Goal: Task Accomplishment & Management: Manage account settings

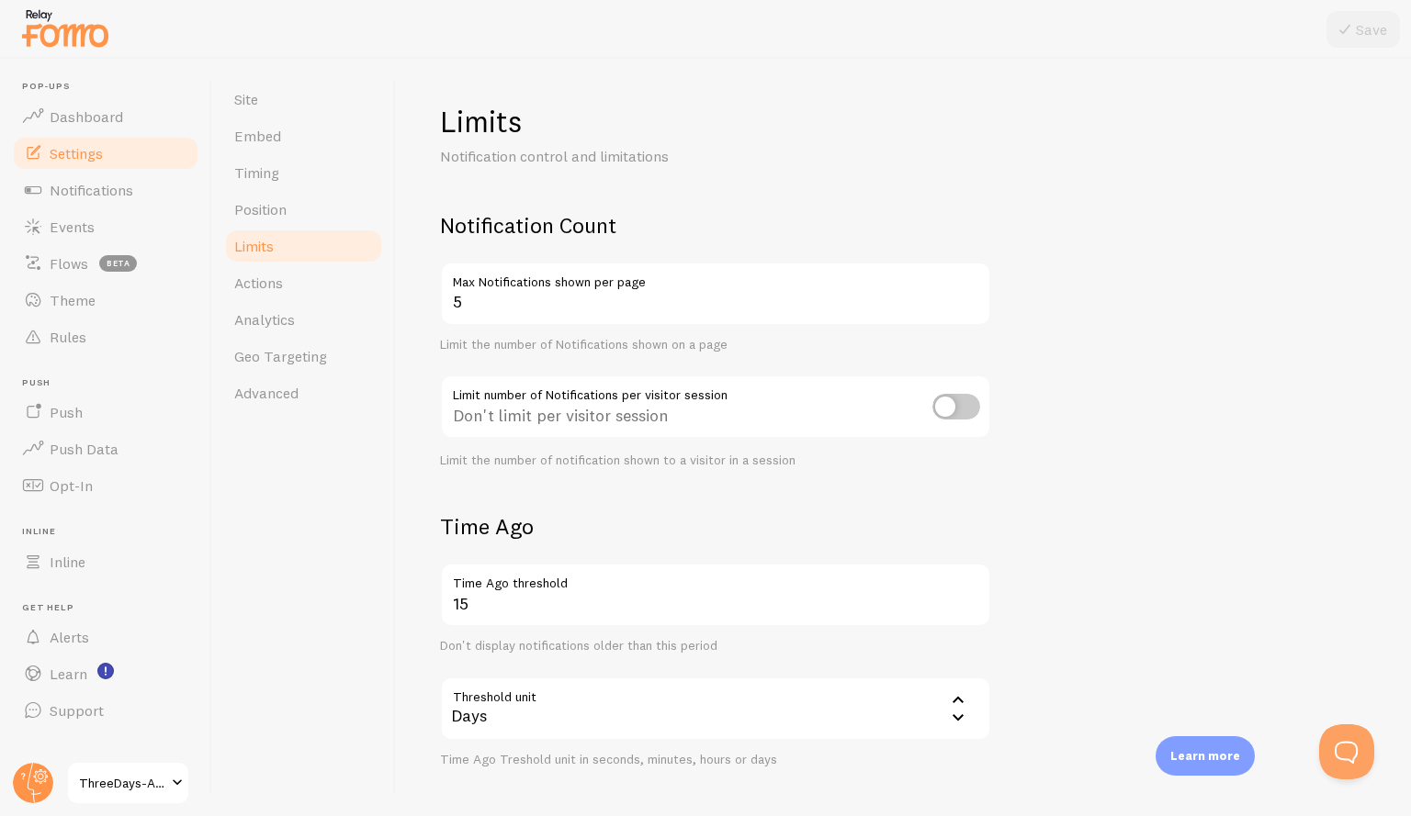
scroll to position [57, 0]
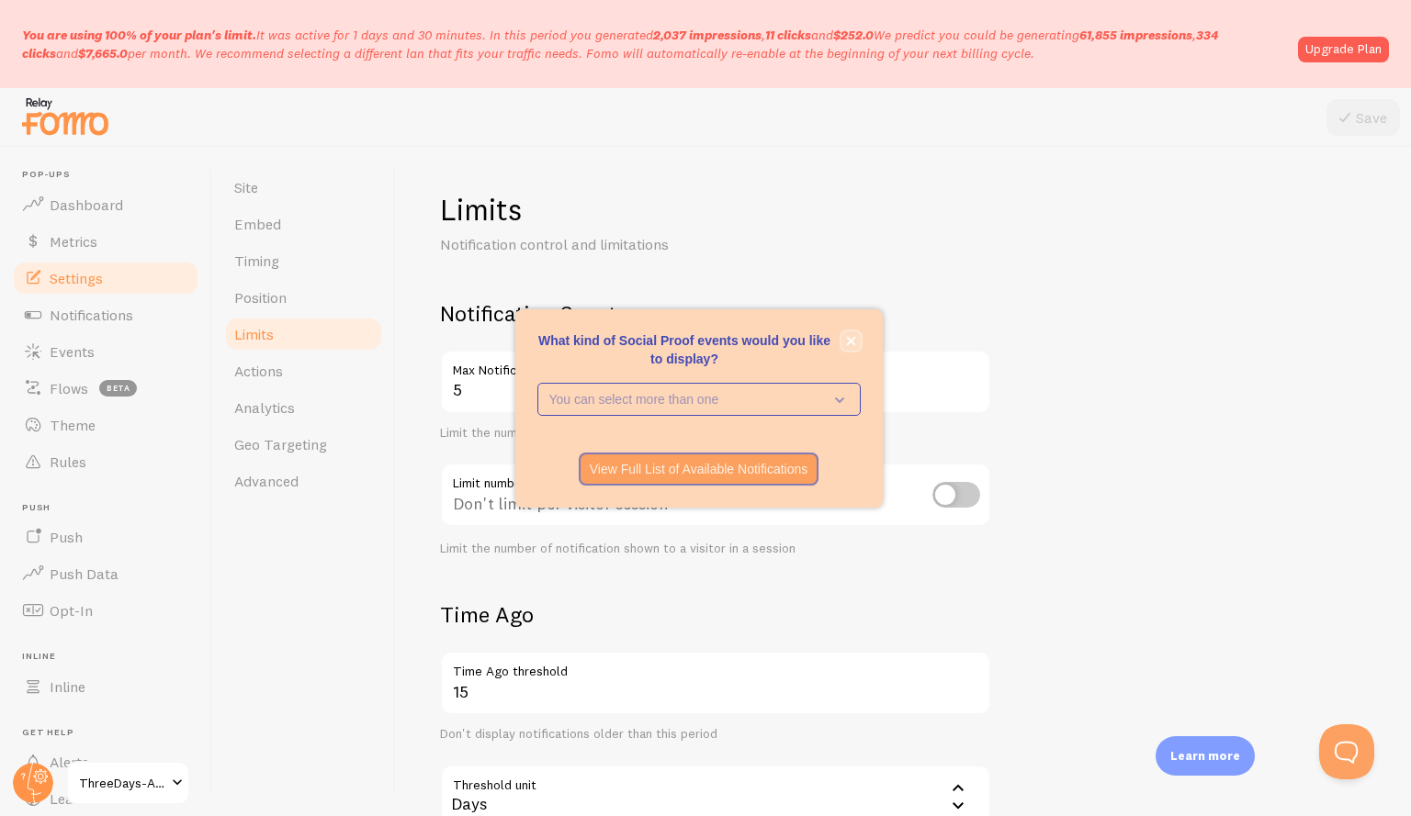
click at [849, 336] on icon "close," at bounding box center [851, 341] width 10 height 10
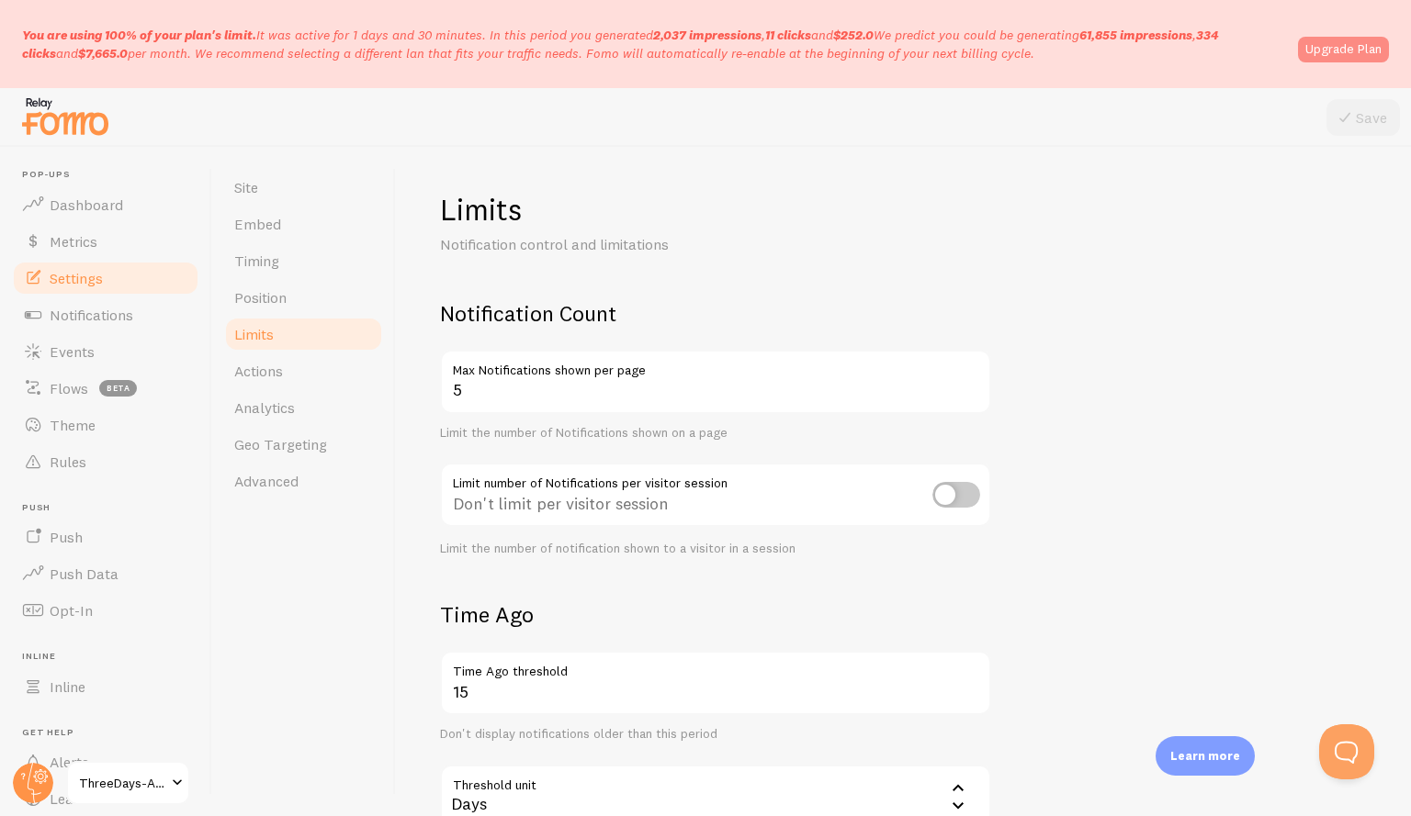
click at [1341, 50] on link "Upgrade Plan" at bounding box center [1343, 50] width 91 height 26
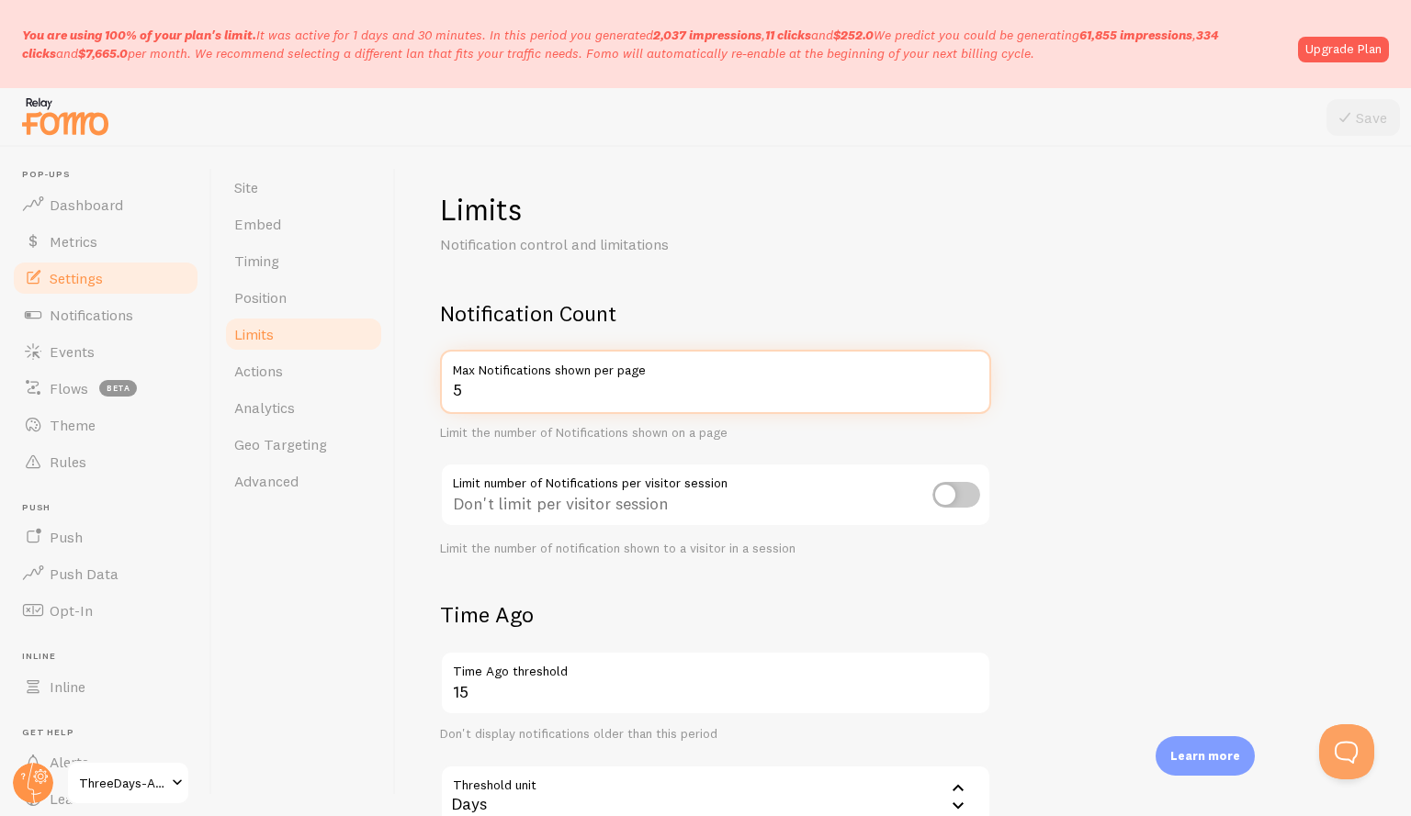
click at [631, 397] on input "5" at bounding box center [715, 382] width 551 height 64
click at [969, 396] on input "4" at bounding box center [715, 382] width 551 height 64
click at [969, 396] on input "3" at bounding box center [715, 382] width 551 height 64
type input "2"
click at [969, 396] on input "2" at bounding box center [715, 382] width 551 height 64
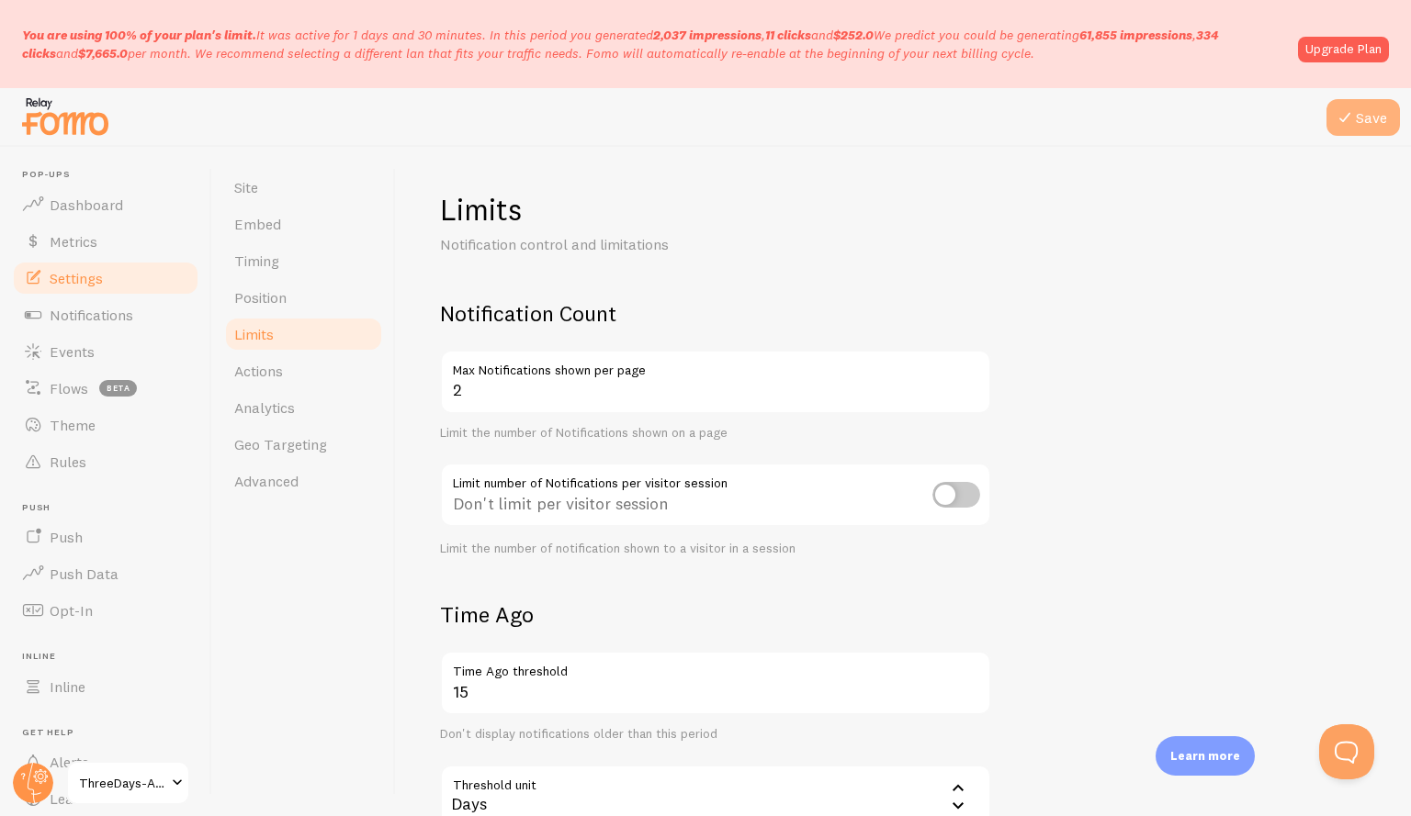
click at [1354, 109] on icon at bounding box center [1344, 118] width 22 height 22
click at [101, 251] on link "Metrics" at bounding box center [105, 241] width 189 height 37
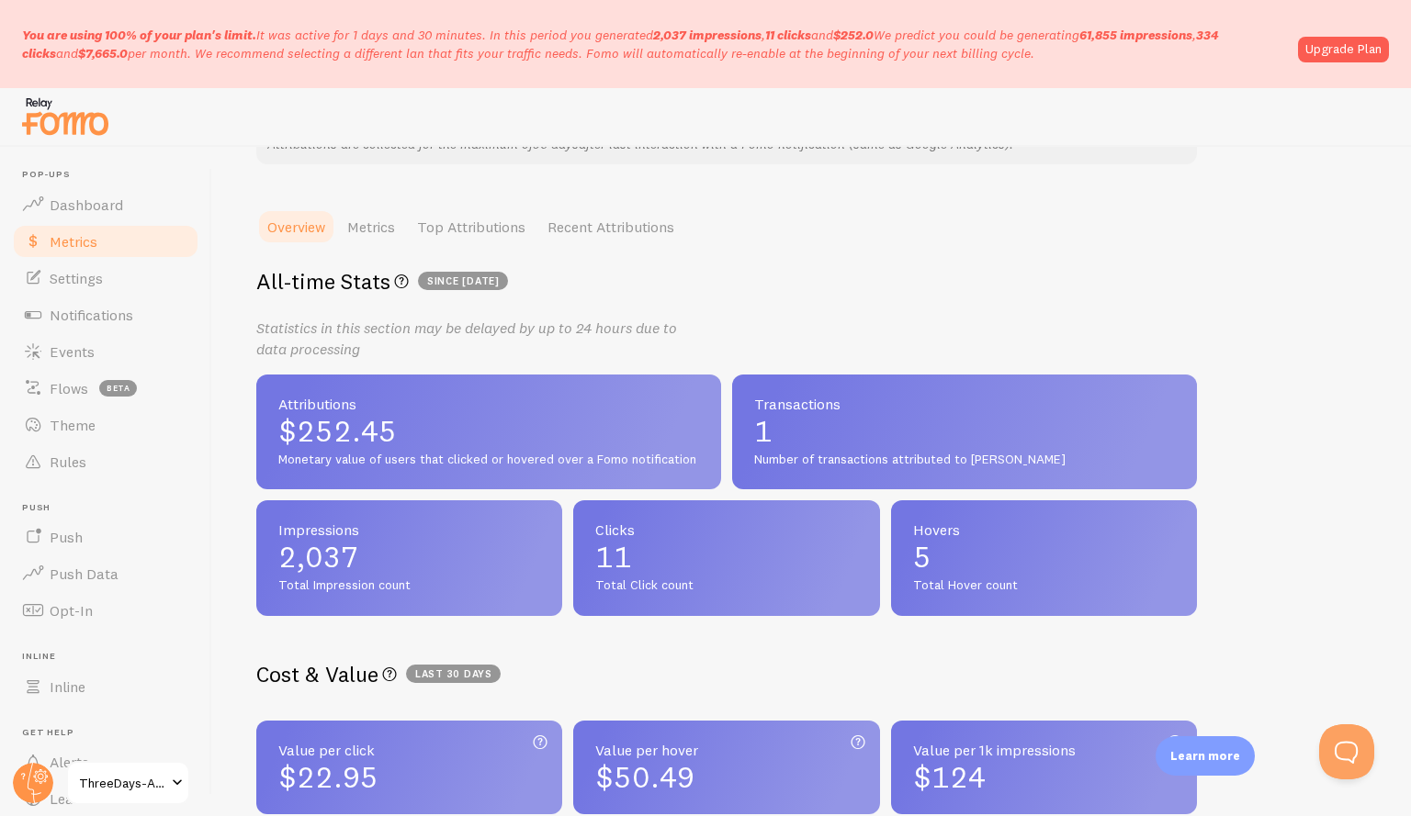
scroll to position [211, 0]
click at [581, 424] on span "$252.45" at bounding box center [488, 432] width 421 height 29
click at [355, 224] on link "Metrics" at bounding box center [371, 227] width 70 height 37
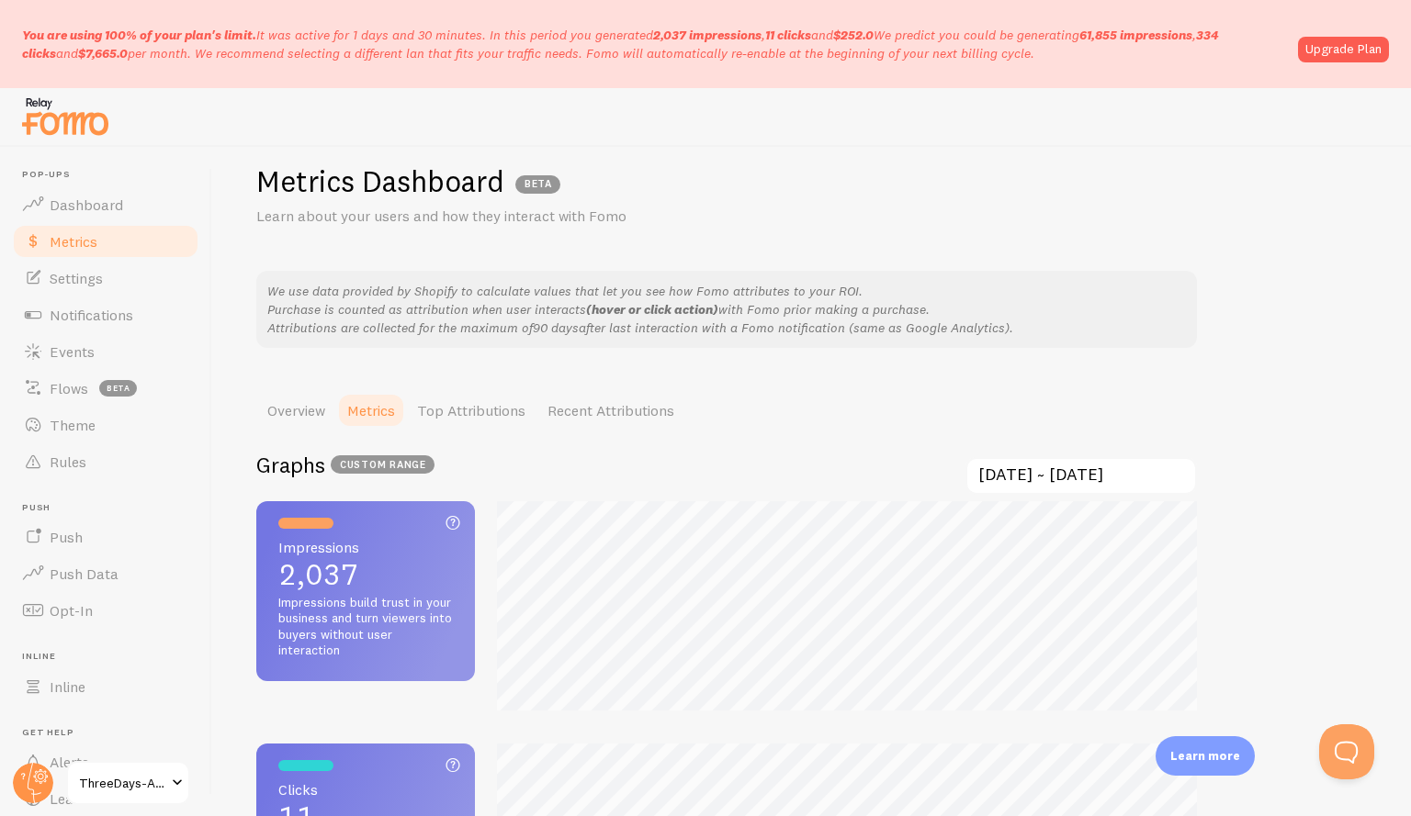
scroll to position [29, 0]
click at [309, 411] on link "Overview" at bounding box center [296, 409] width 80 height 37
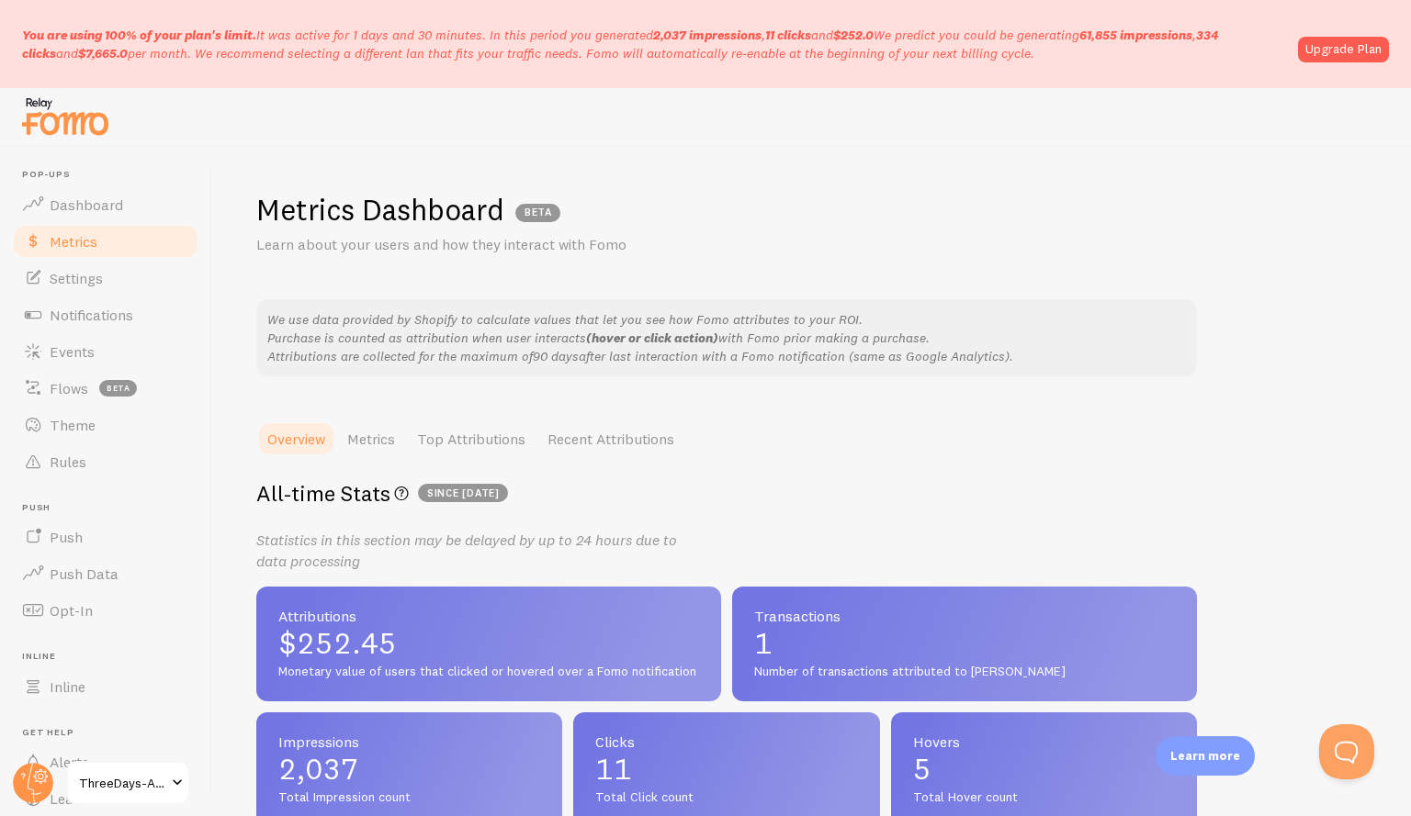
click at [424, 656] on span "$252.45" at bounding box center [488, 643] width 421 height 29
click at [344, 658] on span "$252.45" at bounding box center [488, 643] width 421 height 29
click at [579, 450] on link "Recent Attributions" at bounding box center [610, 439] width 149 height 37
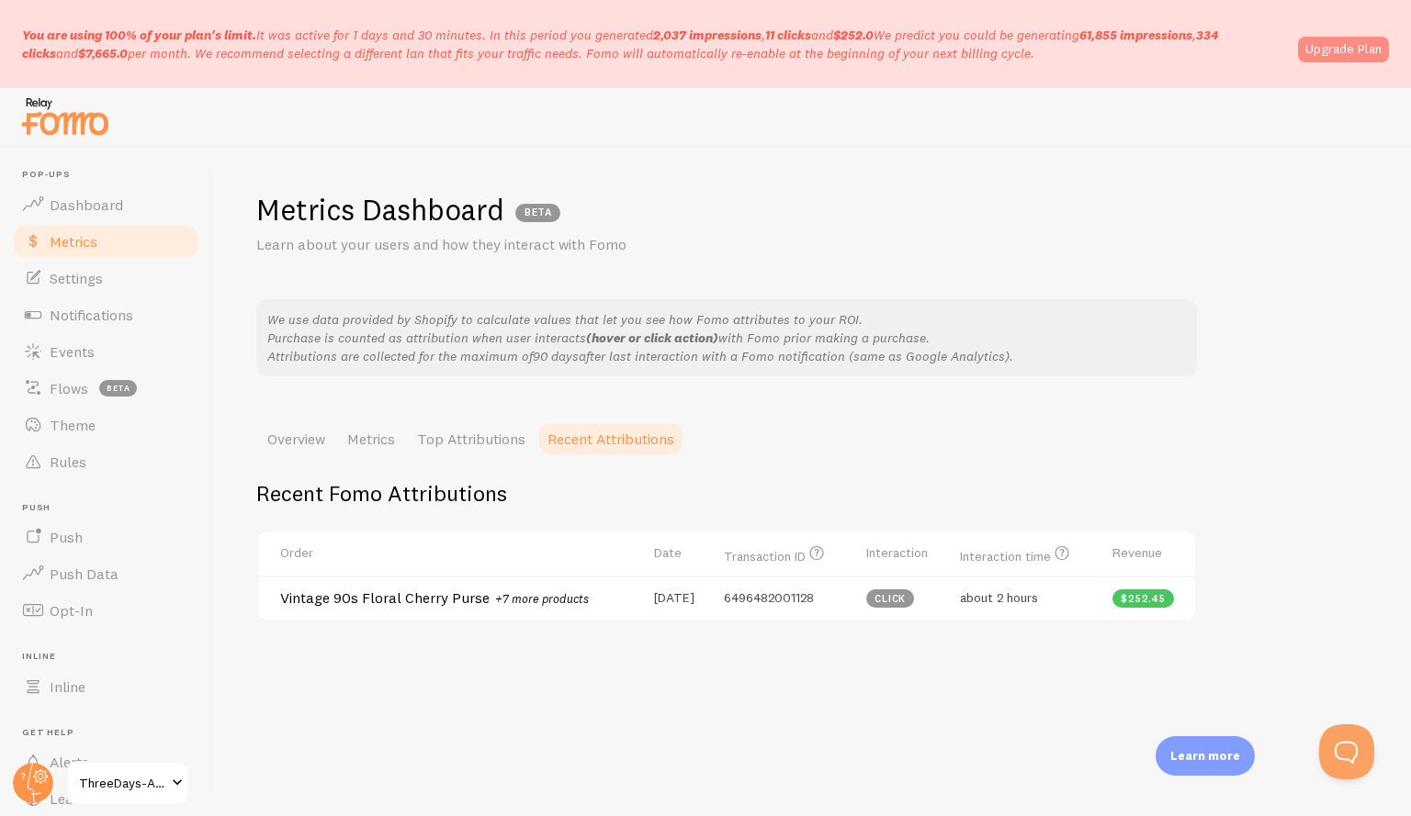
click at [1341, 58] on link "Upgrade Plan" at bounding box center [1343, 50] width 91 height 26
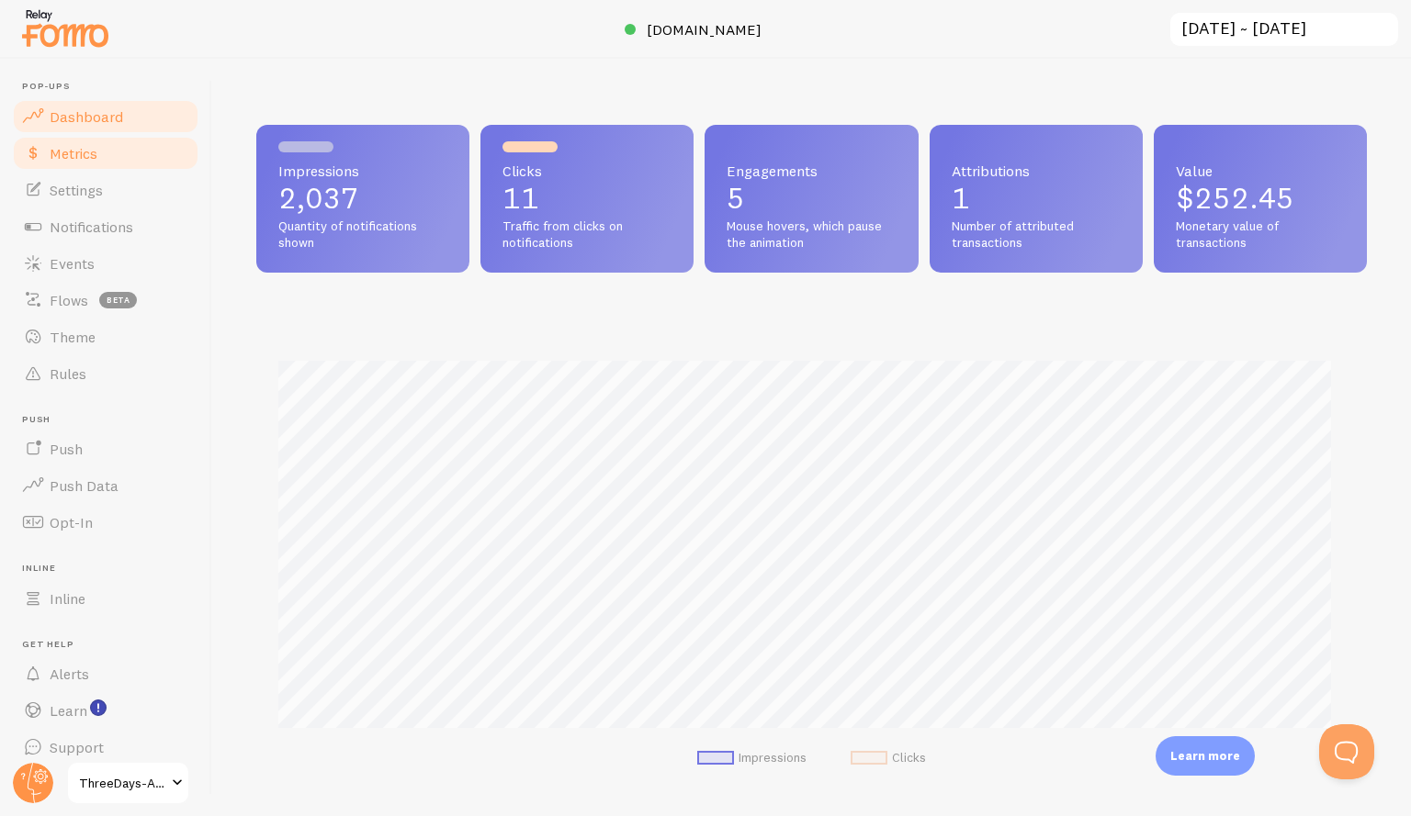
click at [99, 165] on link "Metrics" at bounding box center [105, 153] width 189 height 37
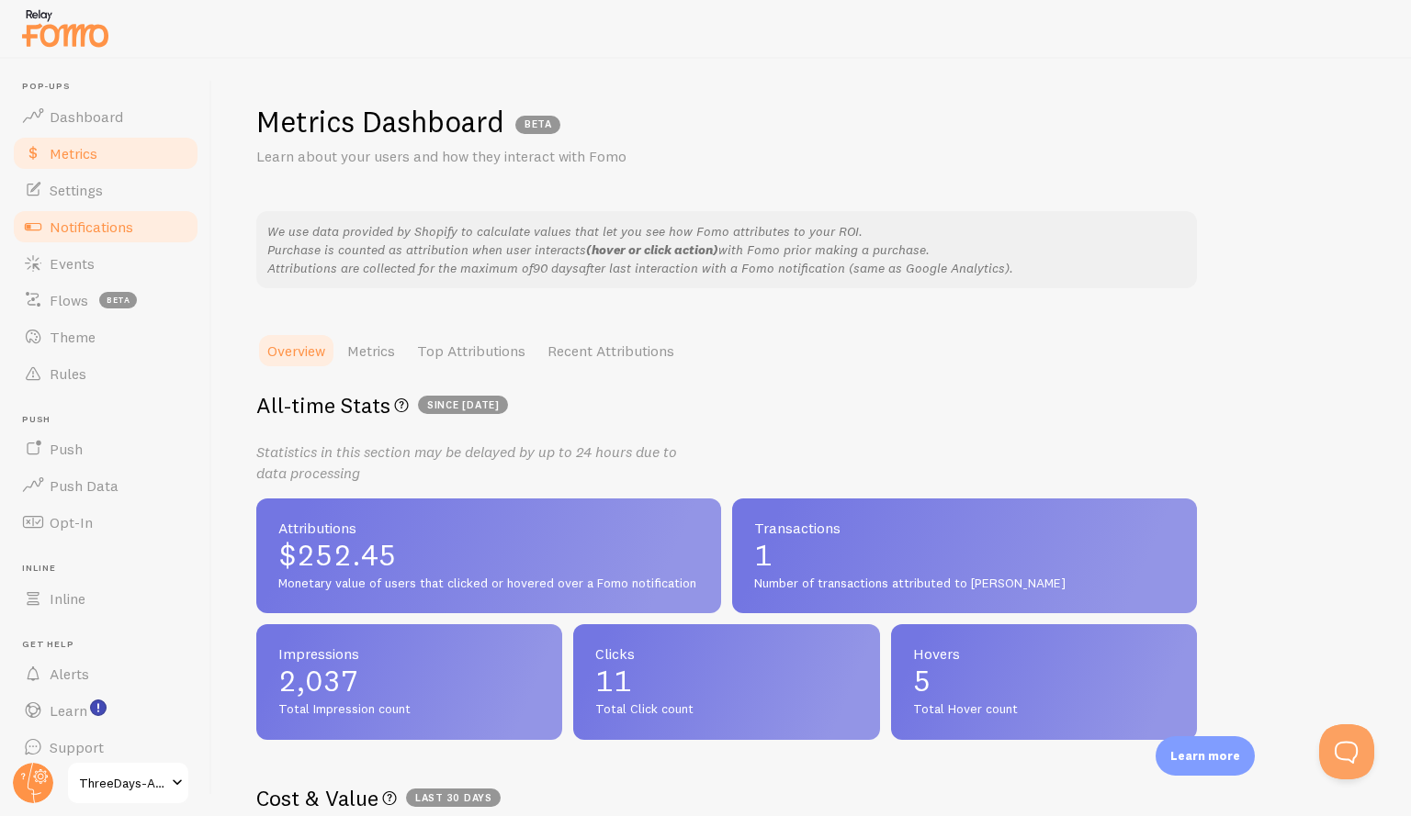
click at [98, 220] on span "Notifications" at bounding box center [92, 227] width 84 height 18
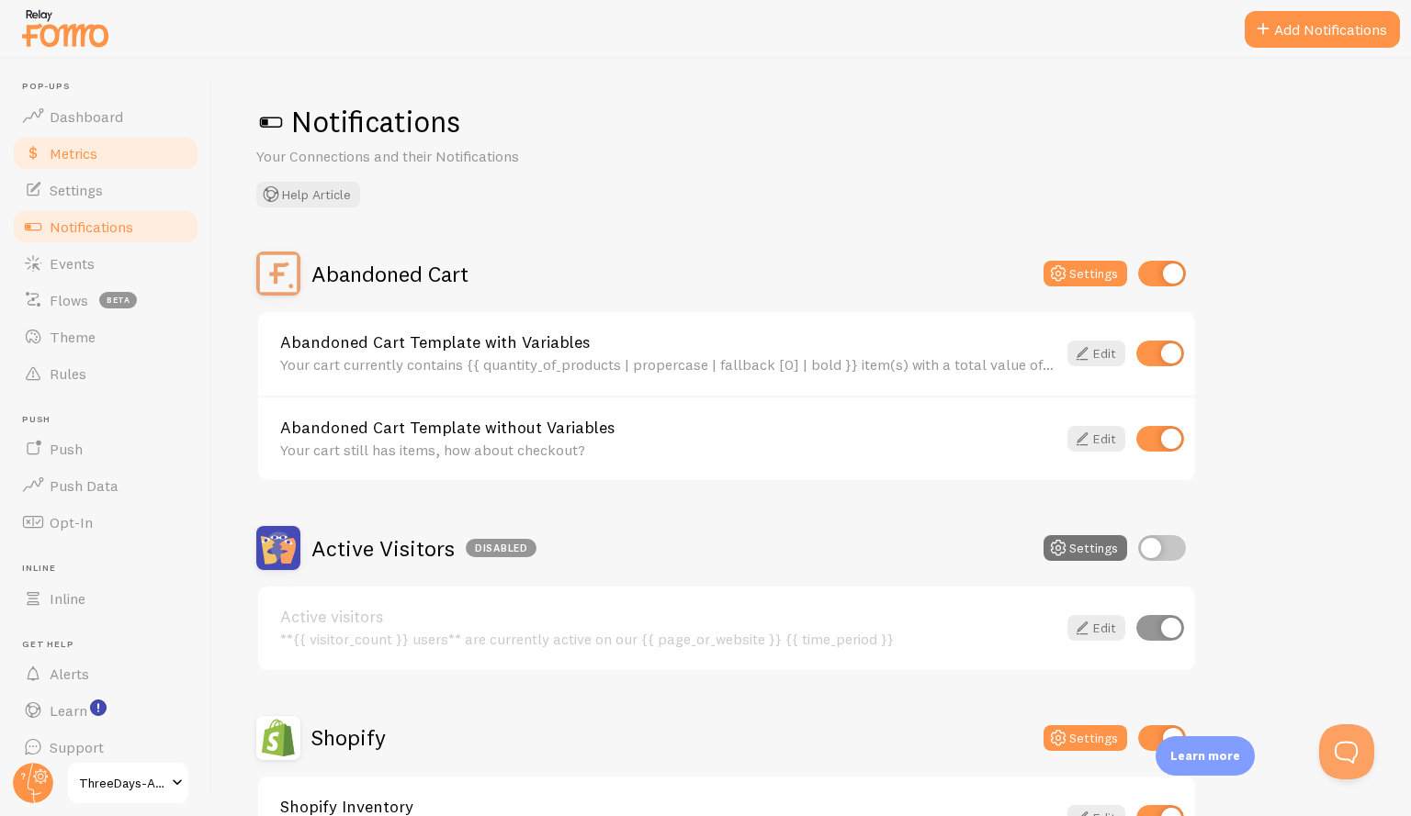
click at [117, 160] on link "Metrics" at bounding box center [105, 153] width 189 height 37
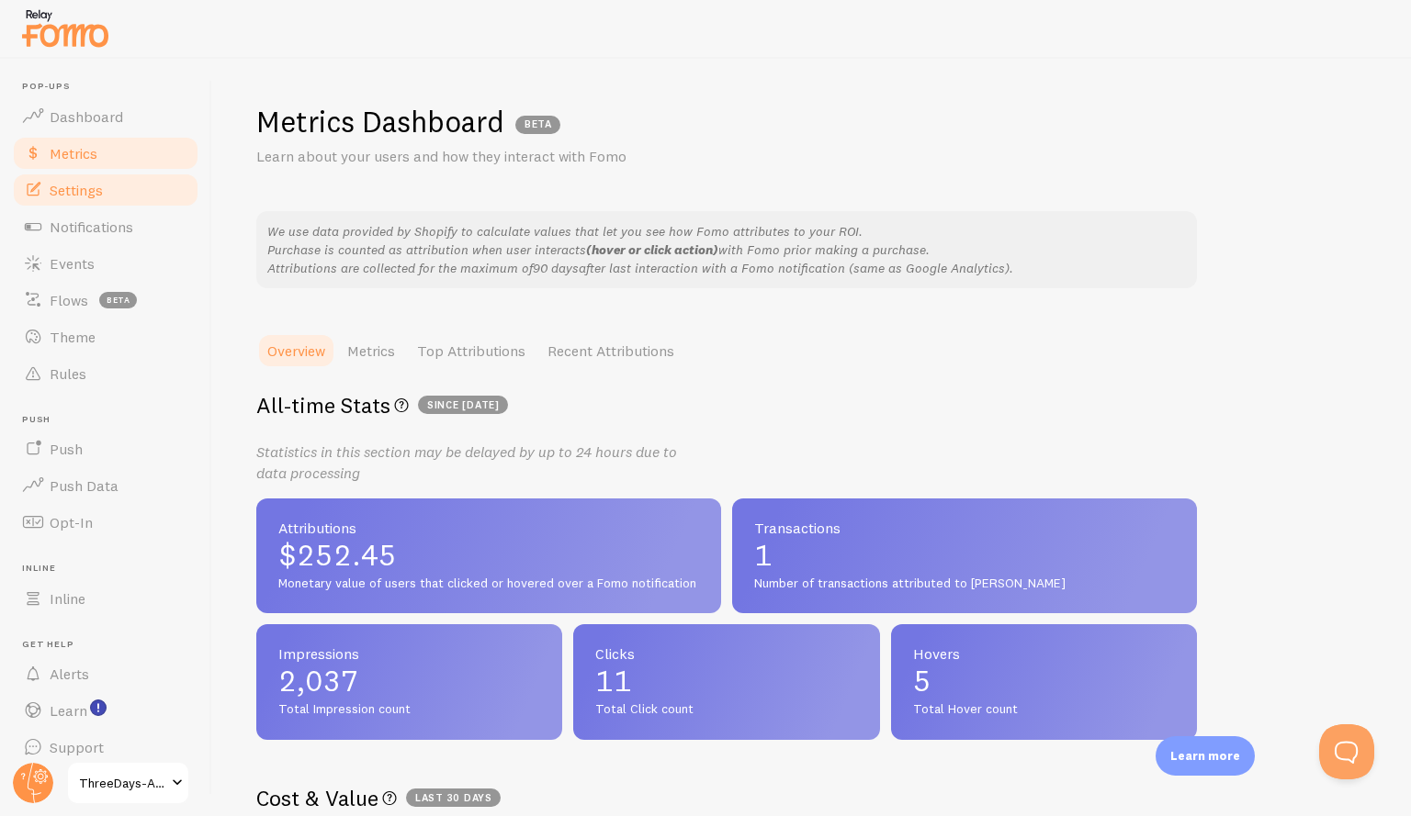
click at [118, 185] on link "Settings" at bounding box center [105, 190] width 189 height 37
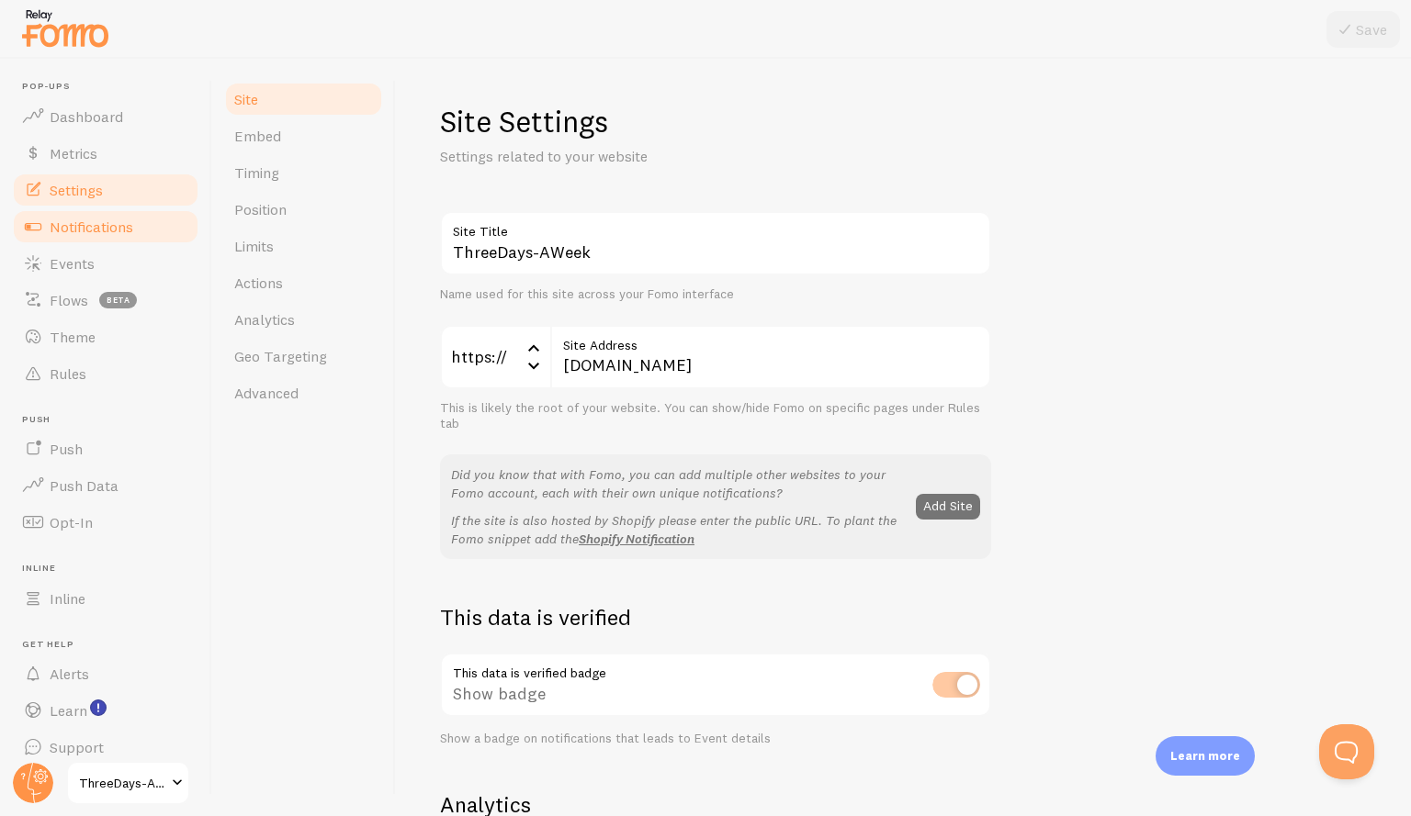
click at [113, 231] on span "Notifications" at bounding box center [92, 227] width 84 height 18
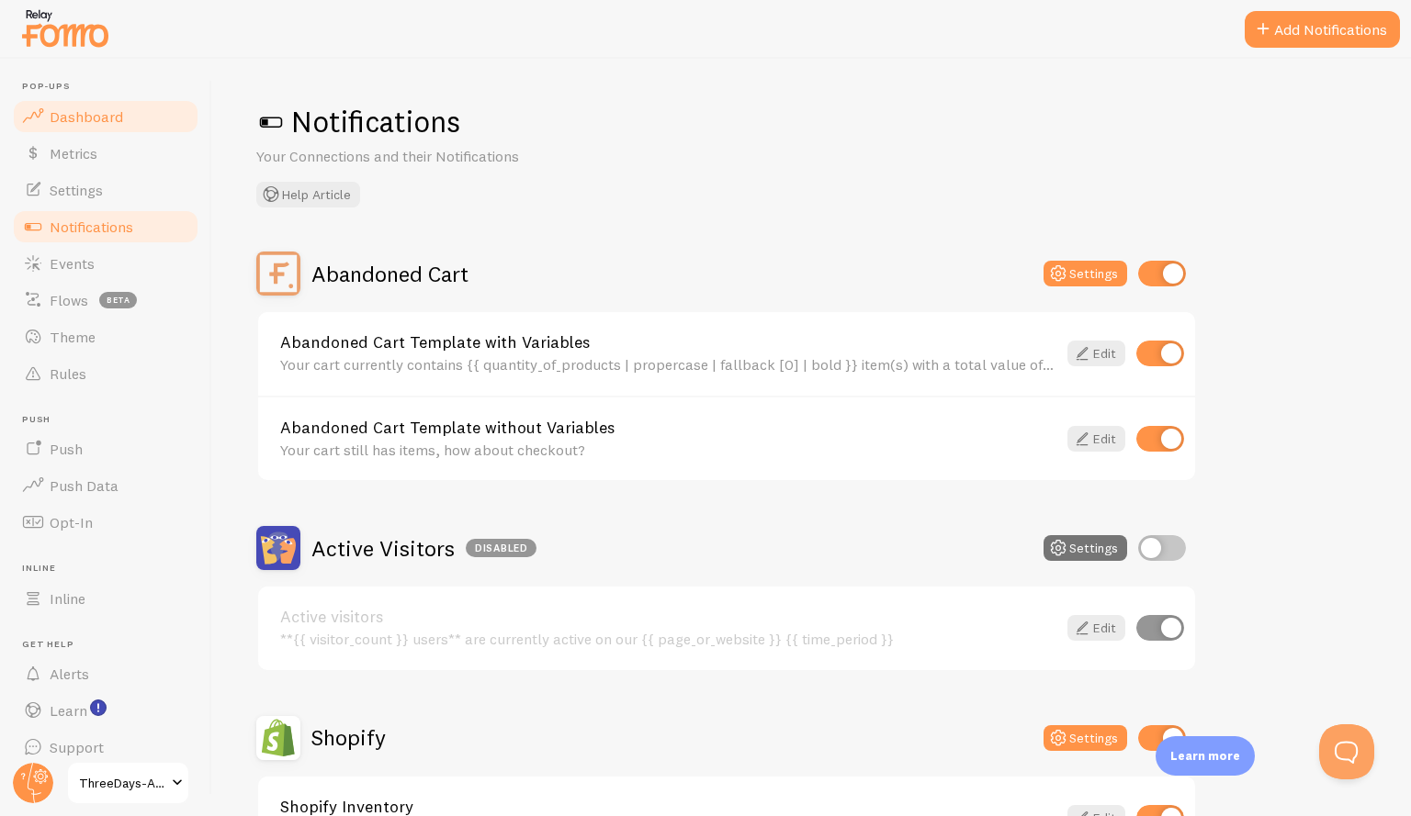
click at [51, 124] on span "Dashboard" at bounding box center [86, 116] width 73 height 18
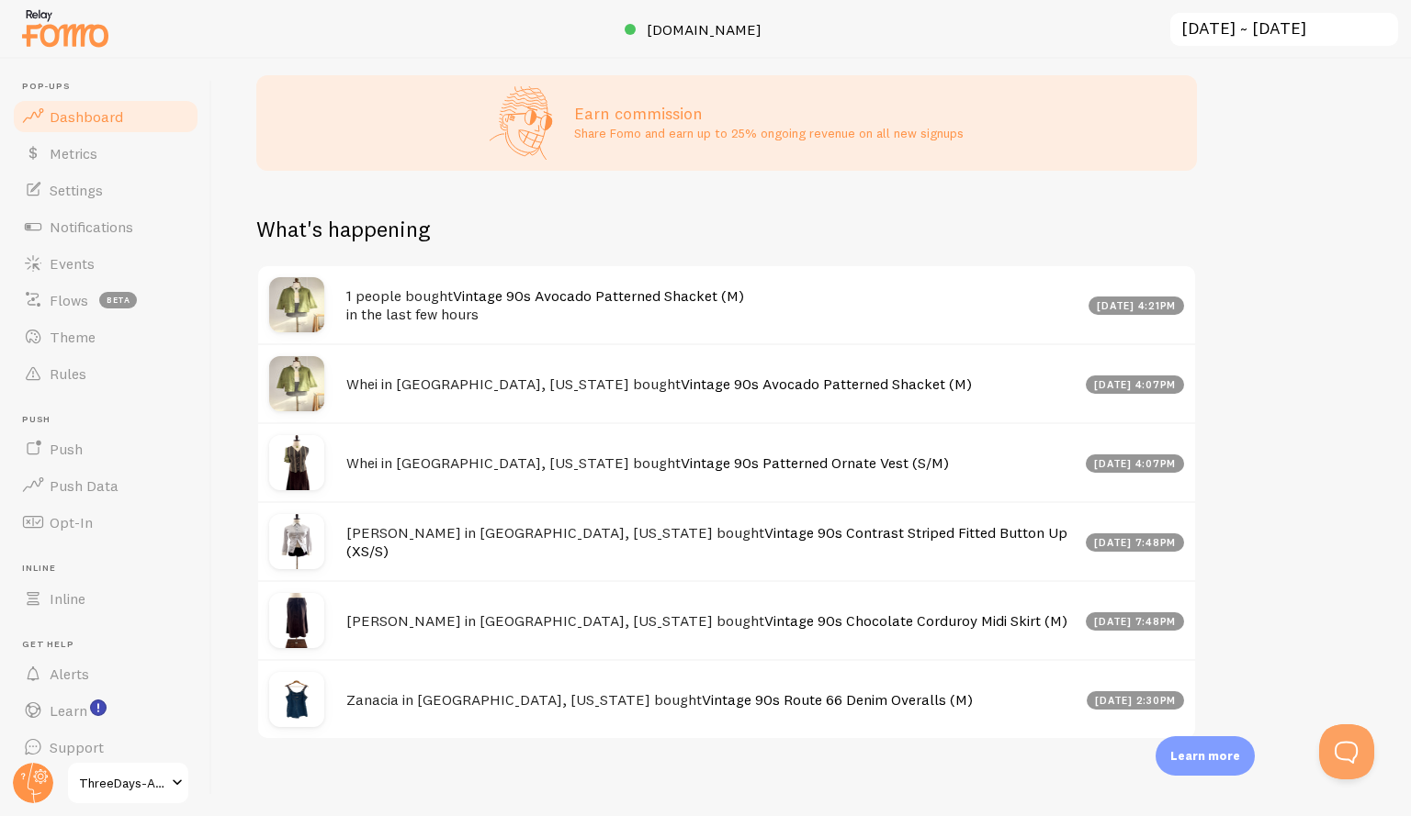
scroll to position [781, 0]
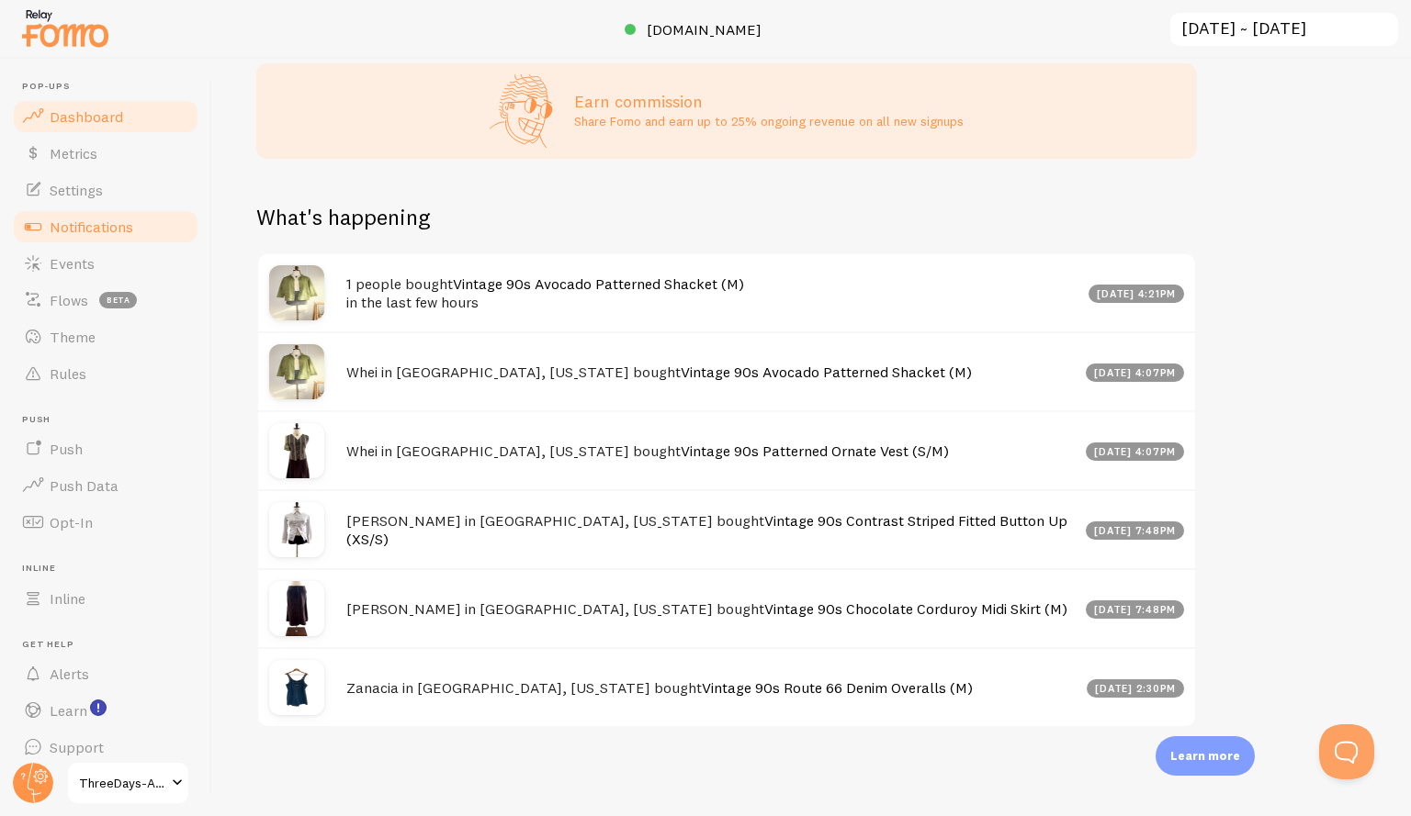
click at [97, 226] on span "Notifications" at bounding box center [92, 227] width 84 height 18
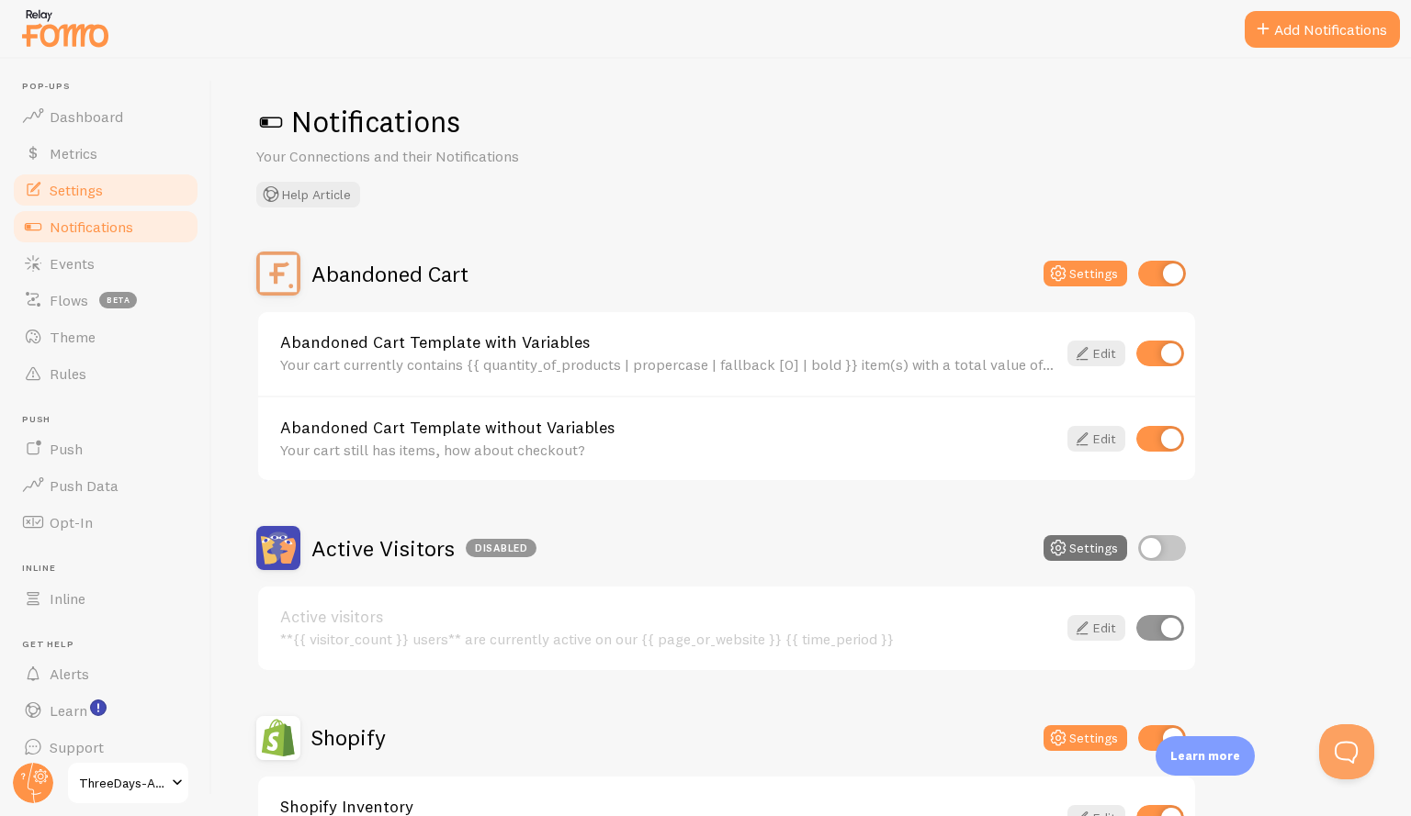
click at [83, 200] on link "Settings" at bounding box center [105, 190] width 189 height 37
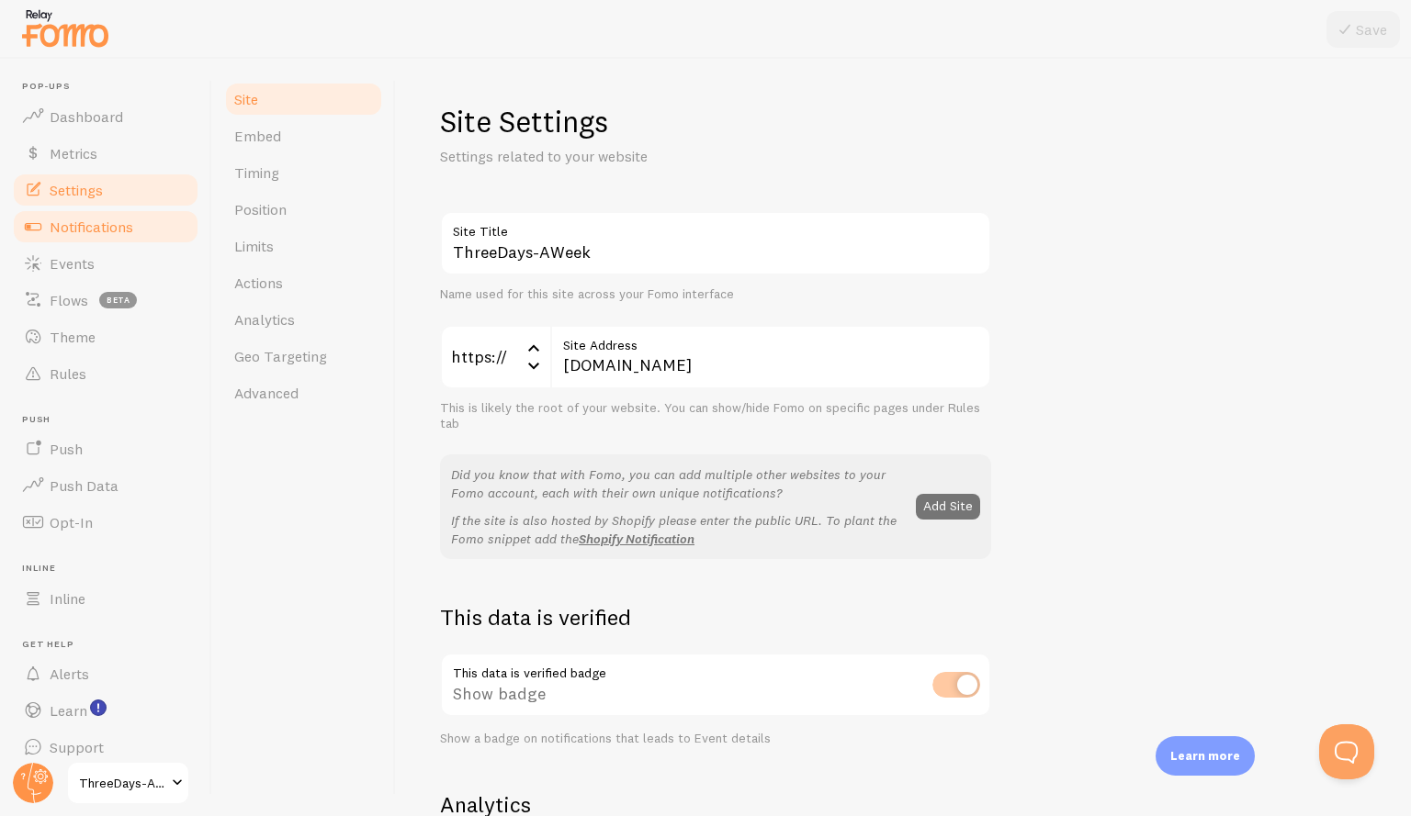
click at [83, 232] on span "Notifications" at bounding box center [92, 227] width 84 height 18
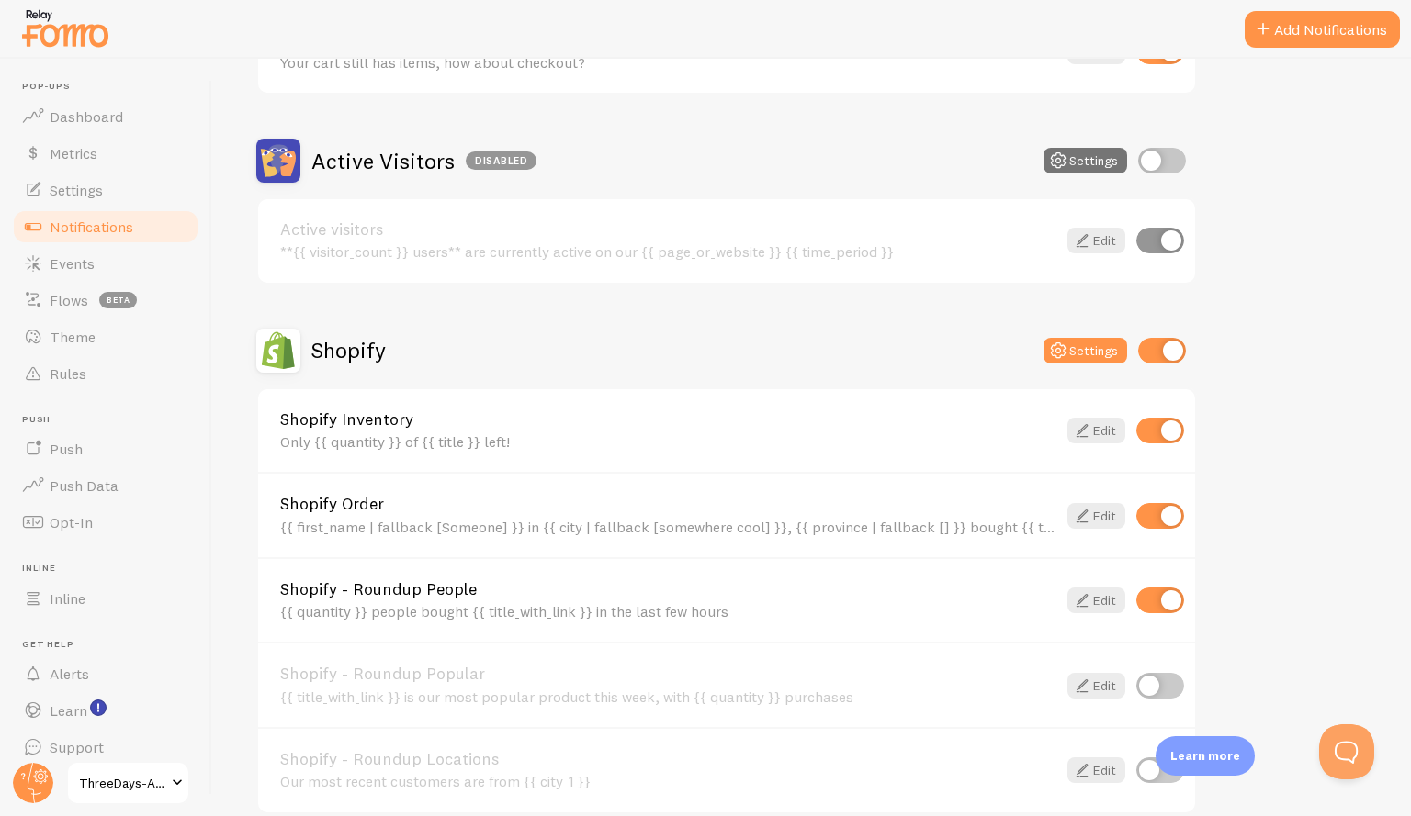
scroll to position [490, 0]
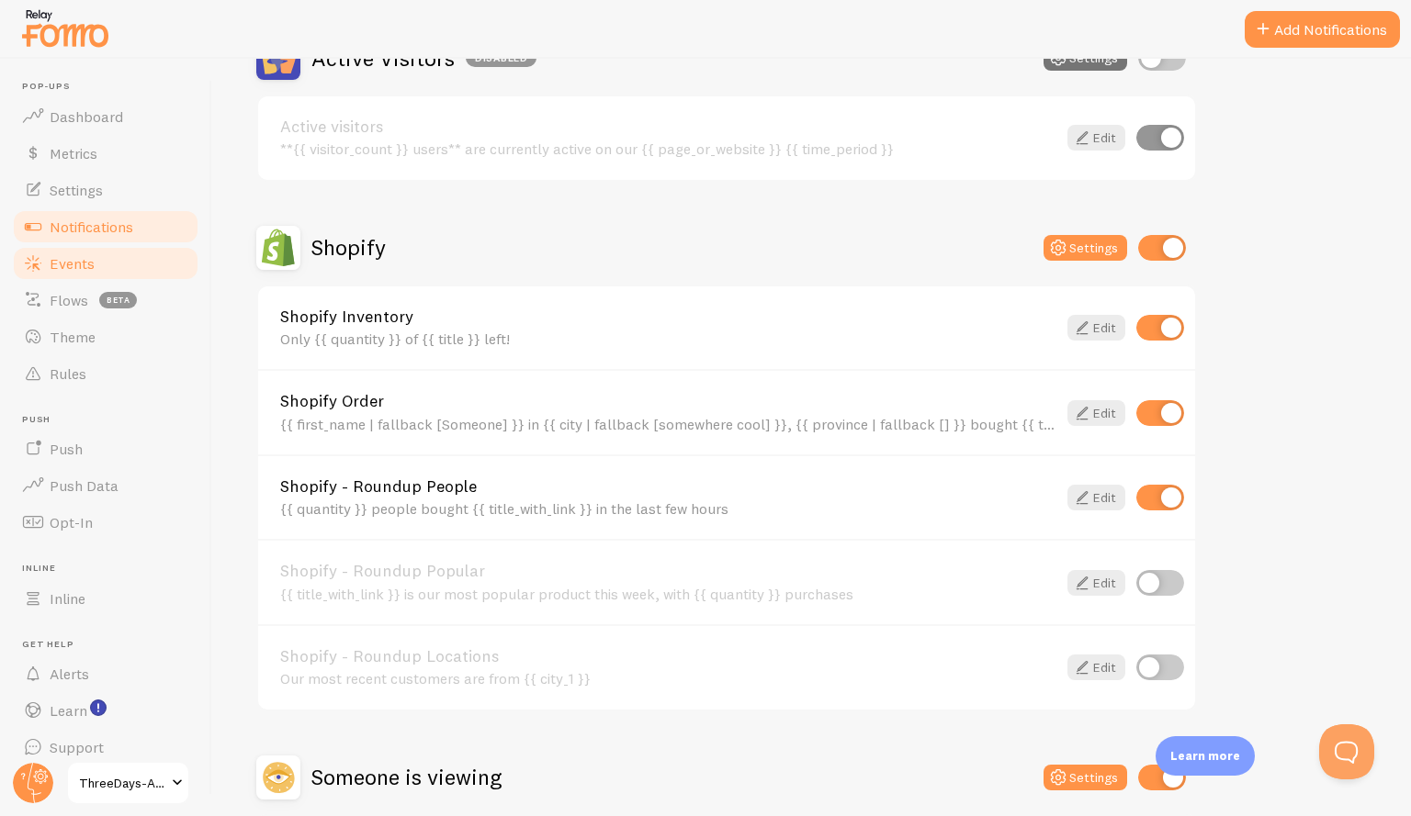
click at [84, 264] on span "Events" at bounding box center [72, 263] width 45 height 18
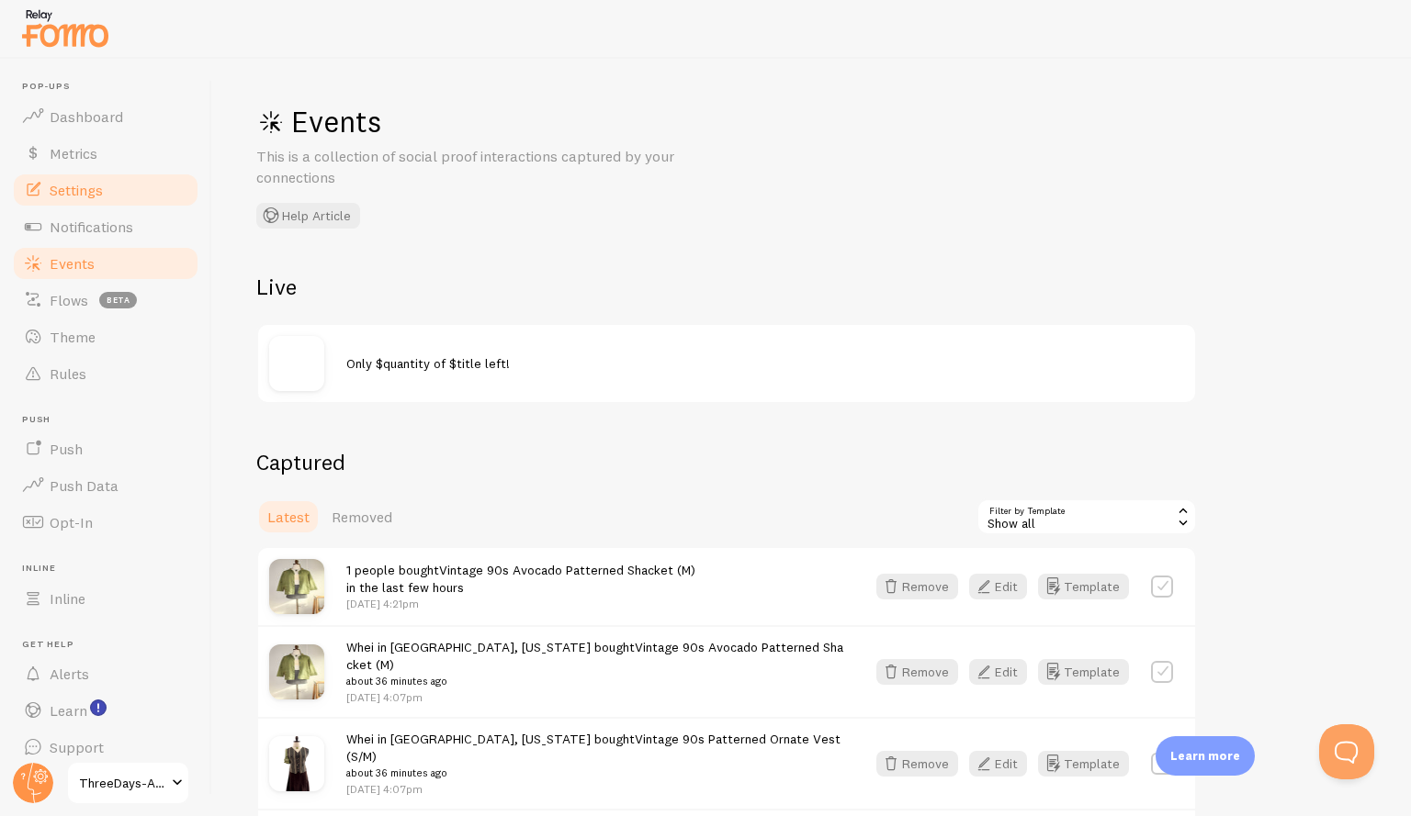
click at [56, 202] on link "Settings" at bounding box center [105, 190] width 189 height 37
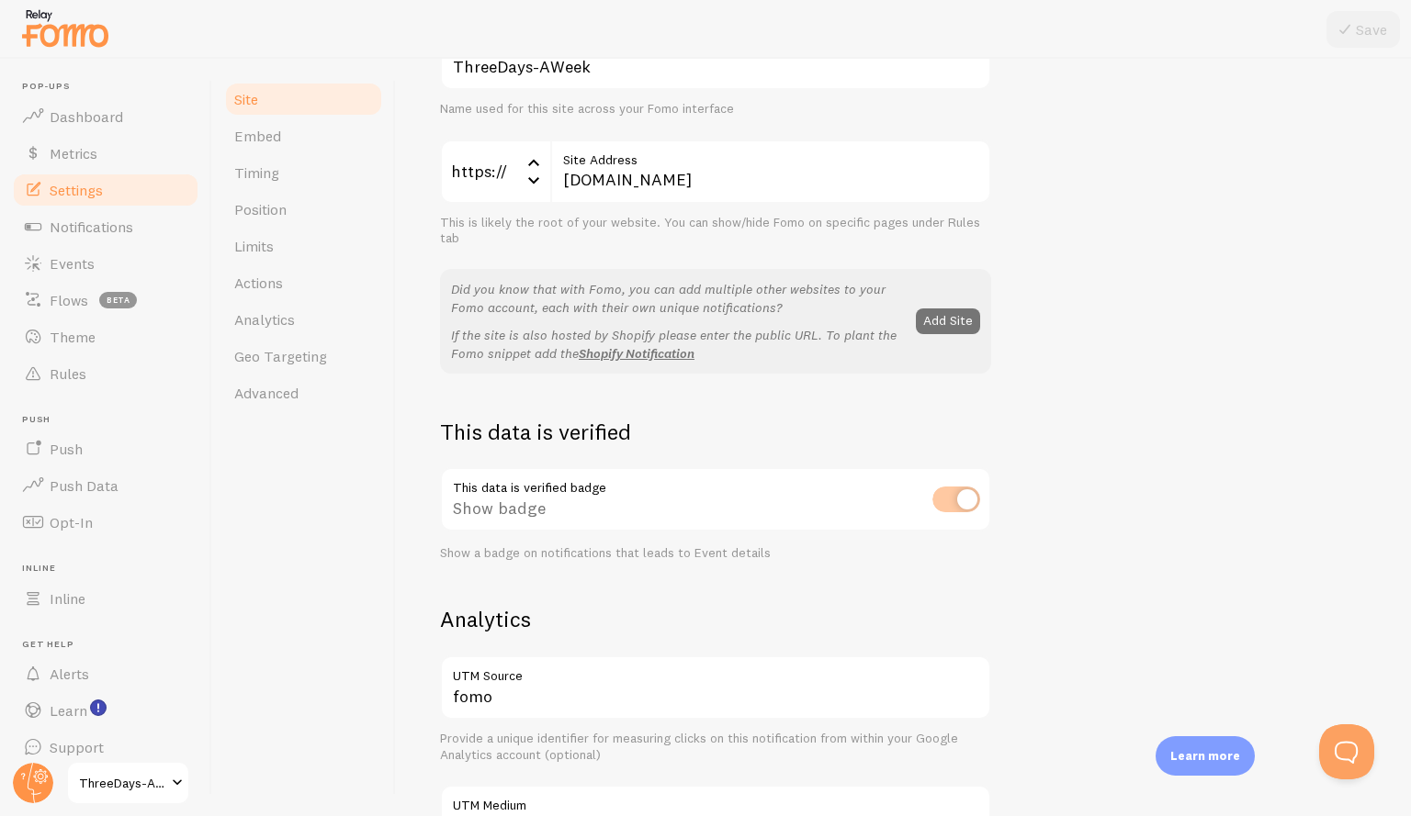
scroll to position [87, 0]
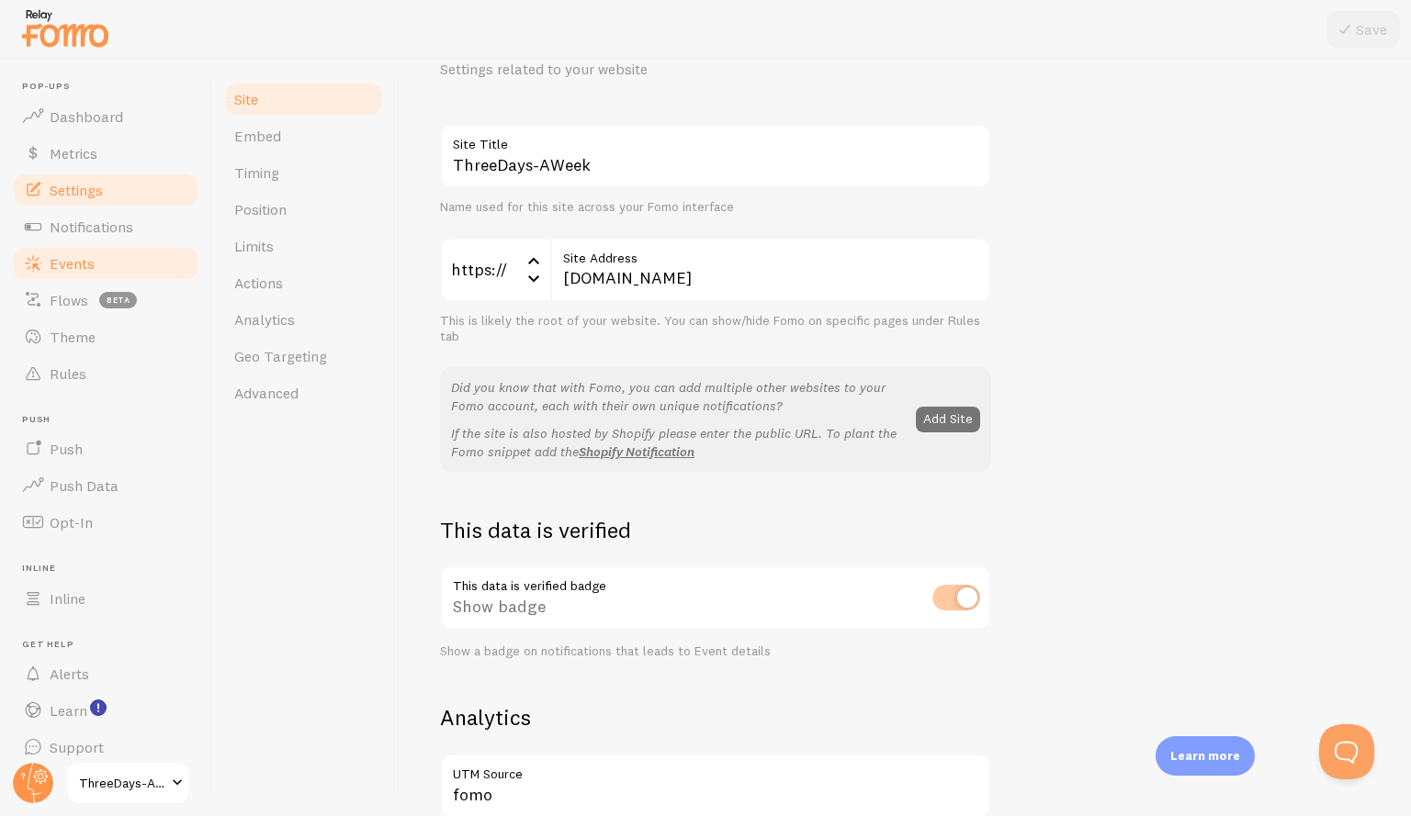
click at [92, 264] on span "Events" at bounding box center [72, 263] width 45 height 18
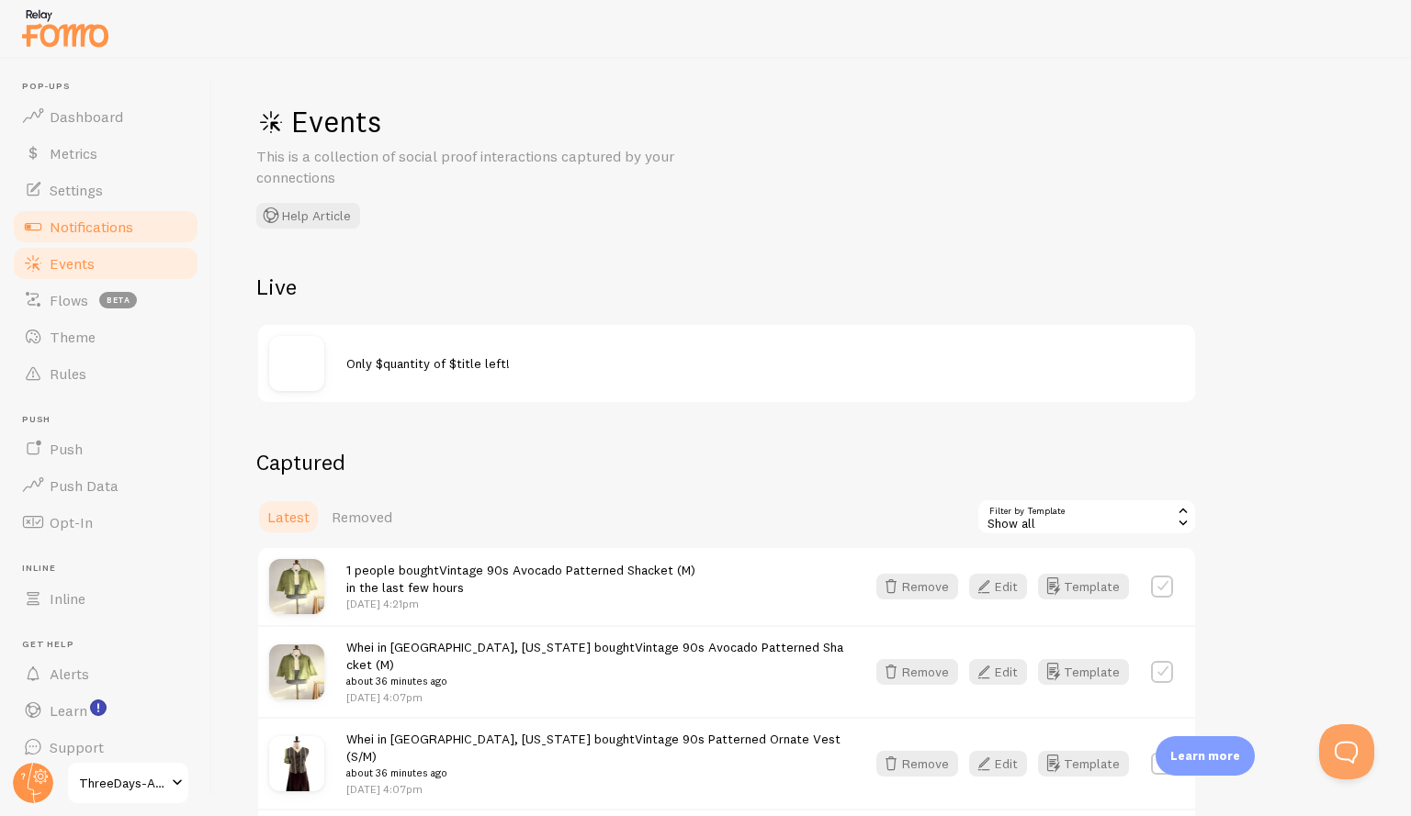
click at [137, 214] on link "Notifications" at bounding box center [105, 226] width 189 height 37
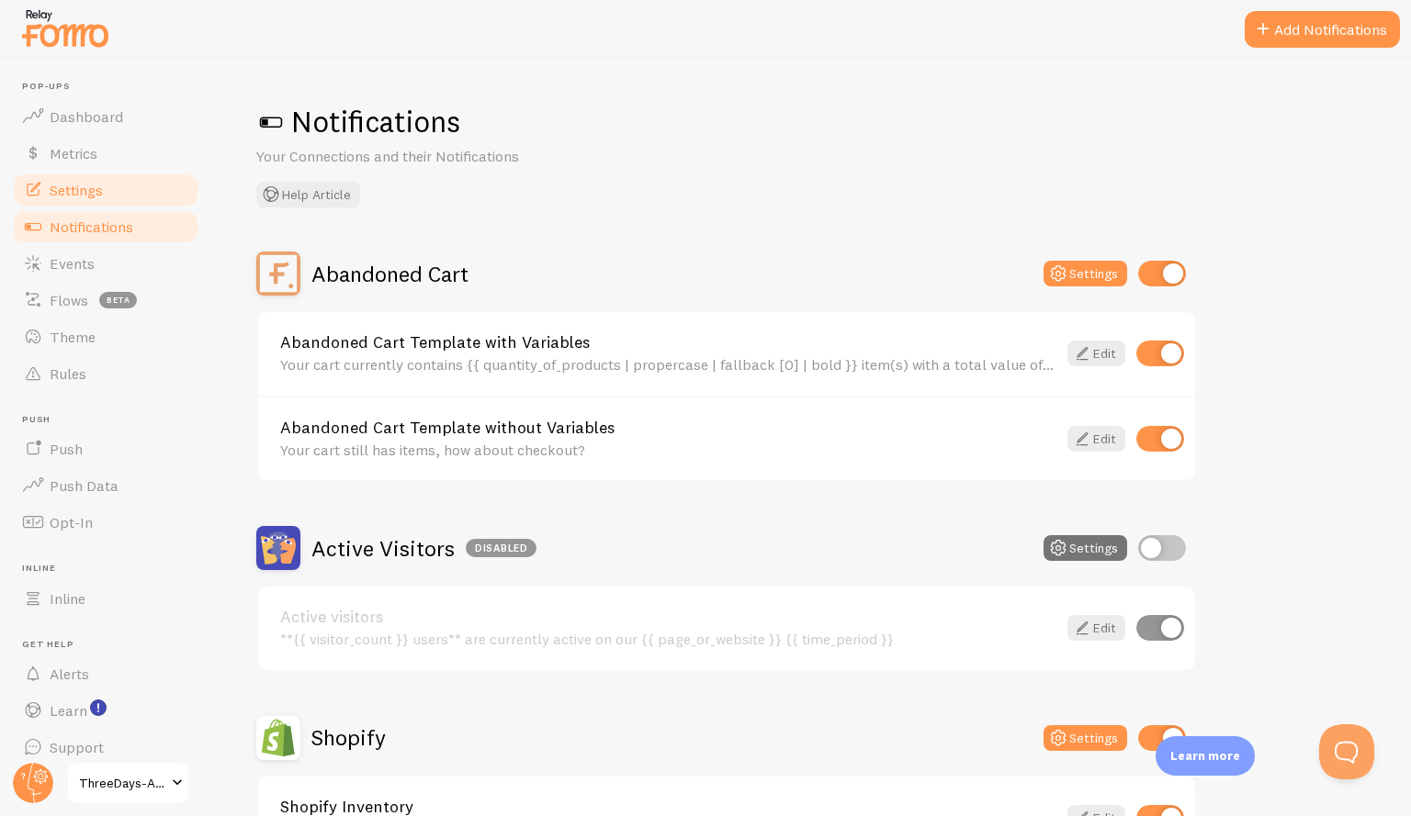
click at [122, 190] on link "Settings" at bounding box center [105, 190] width 189 height 37
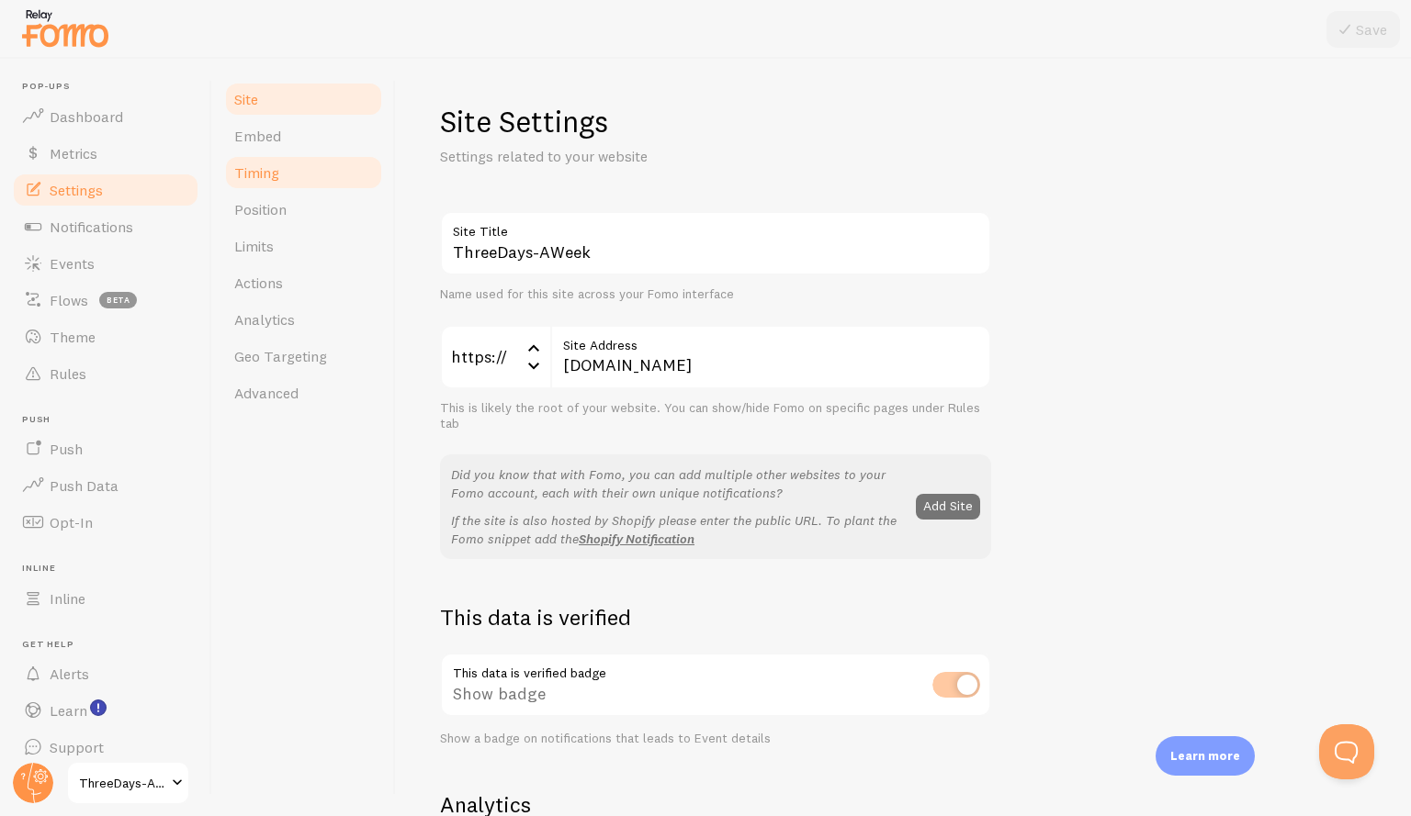
click at [287, 171] on link "Timing" at bounding box center [303, 172] width 161 height 37
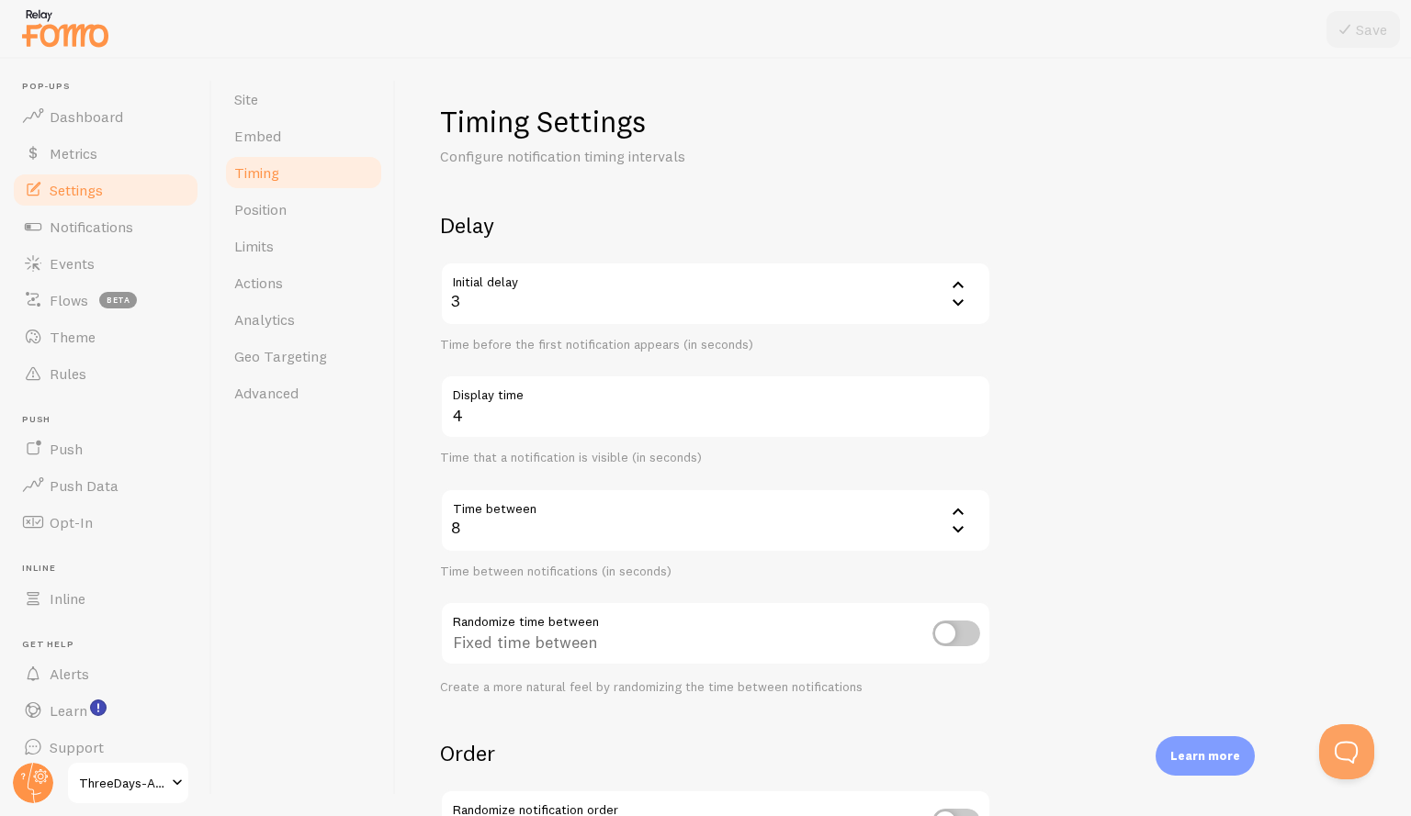
click at [568, 299] on div "3" at bounding box center [715, 294] width 551 height 64
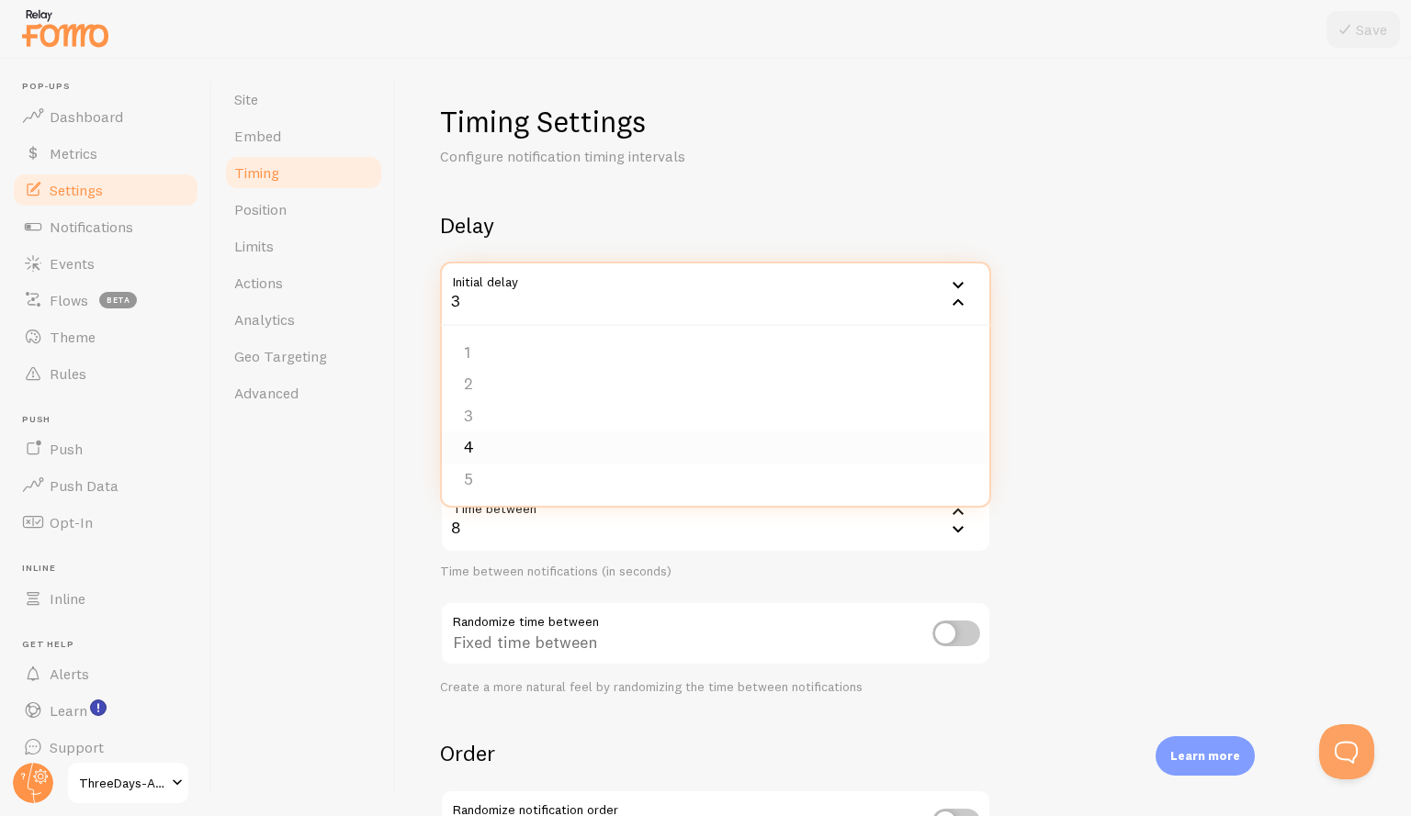
click at [505, 459] on li "4" at bounding box center [715, 448] width 547 height 32
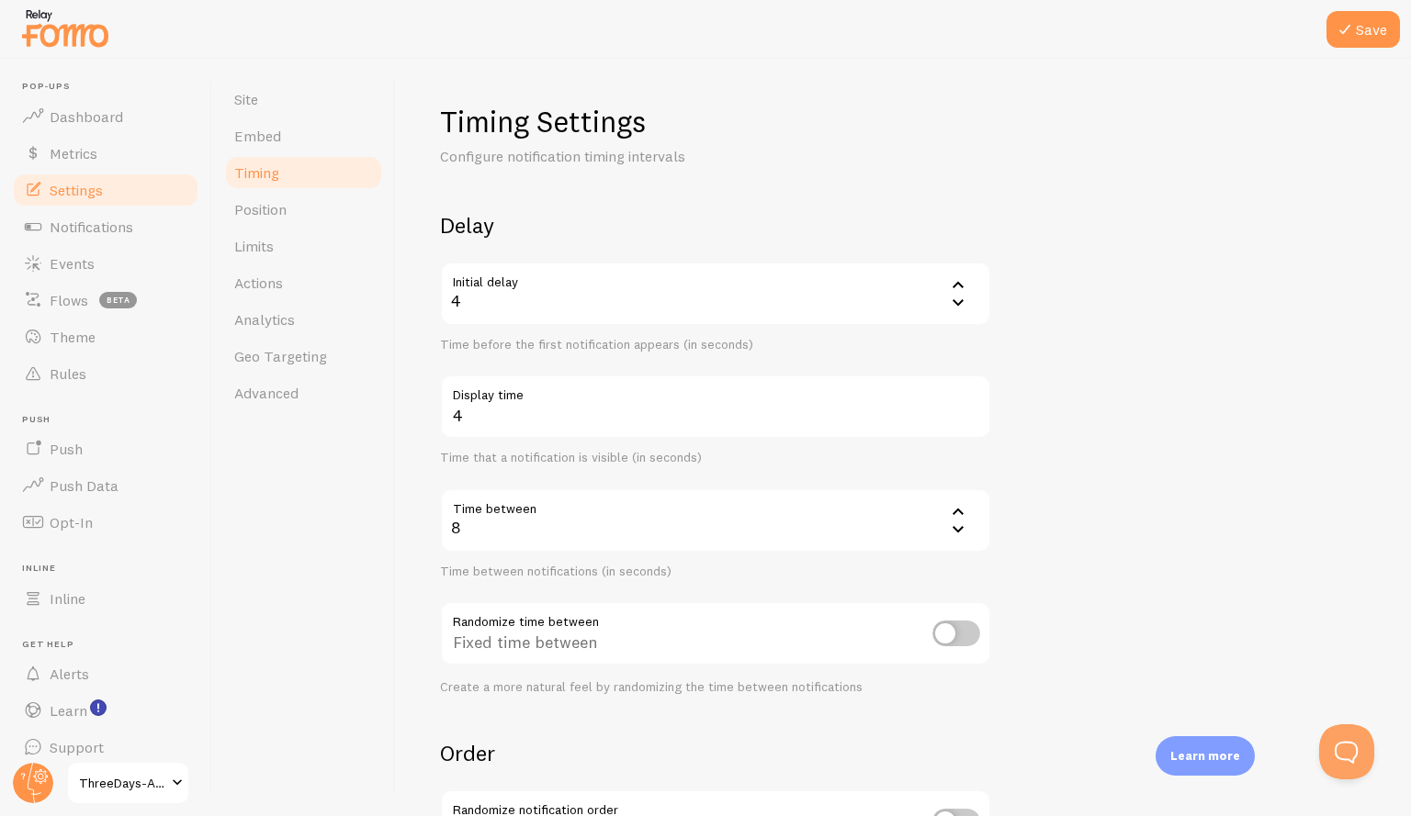
click at [505, 538] on div "8" at bounding box center [715, 521] width 551 height 64
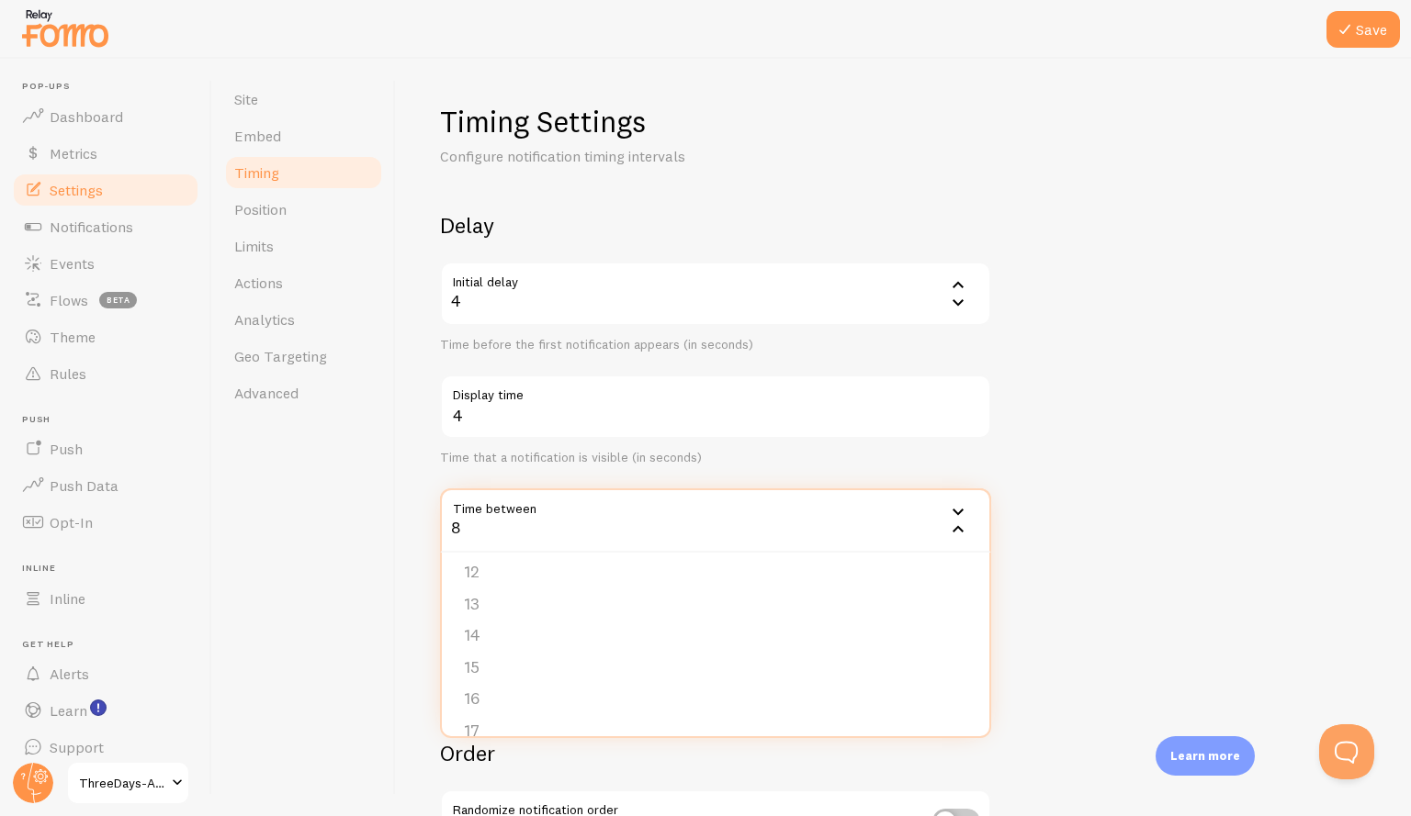
scroll to position [354, 0]
click at [520, 666] on li "15" at bounding box center [715, 669] width 547 height 32
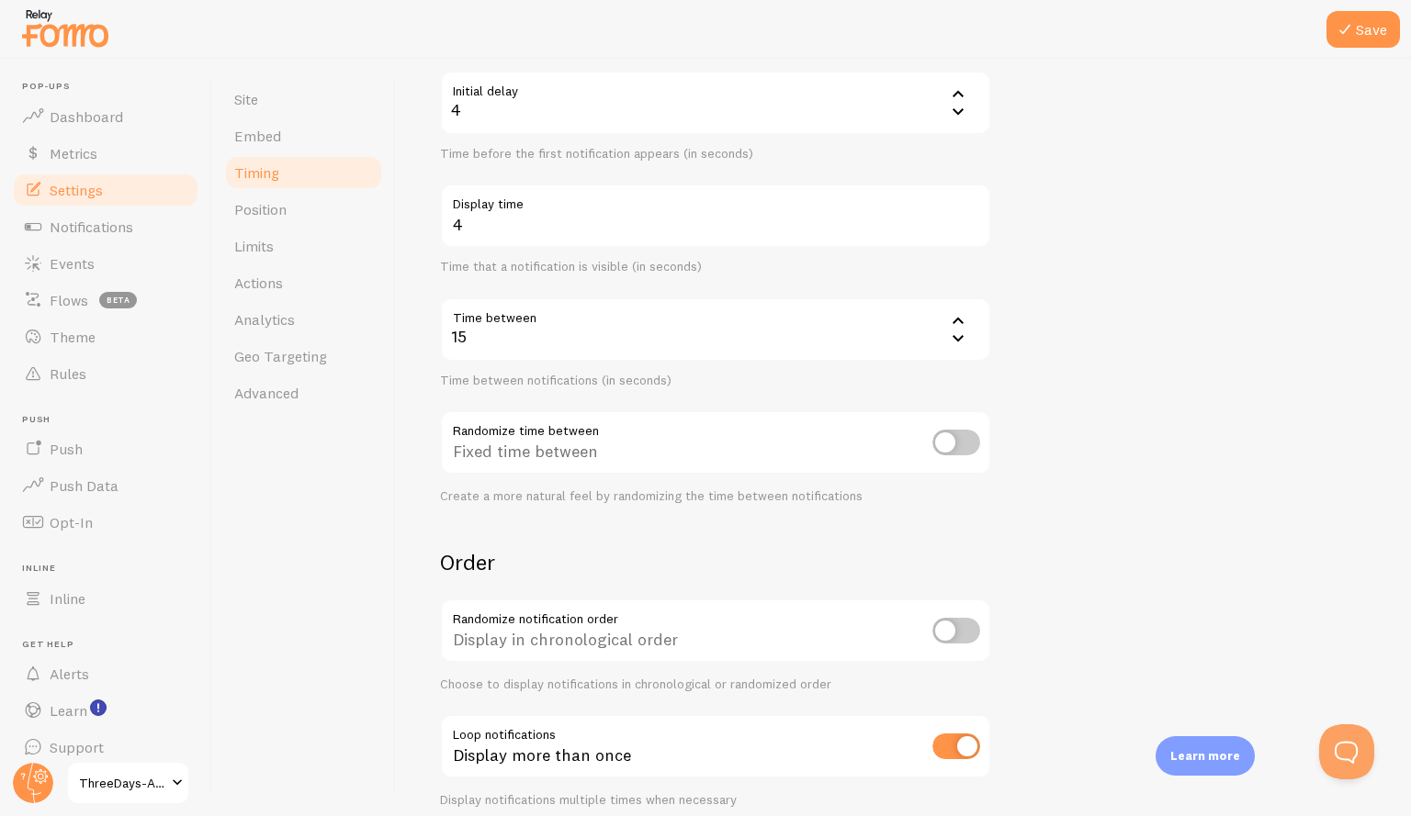
scroll to position [192, 0]
click at [968, 446] on input "checkbox" at bounding box center [956, 442] width 48 height 26
checkbox input "true"
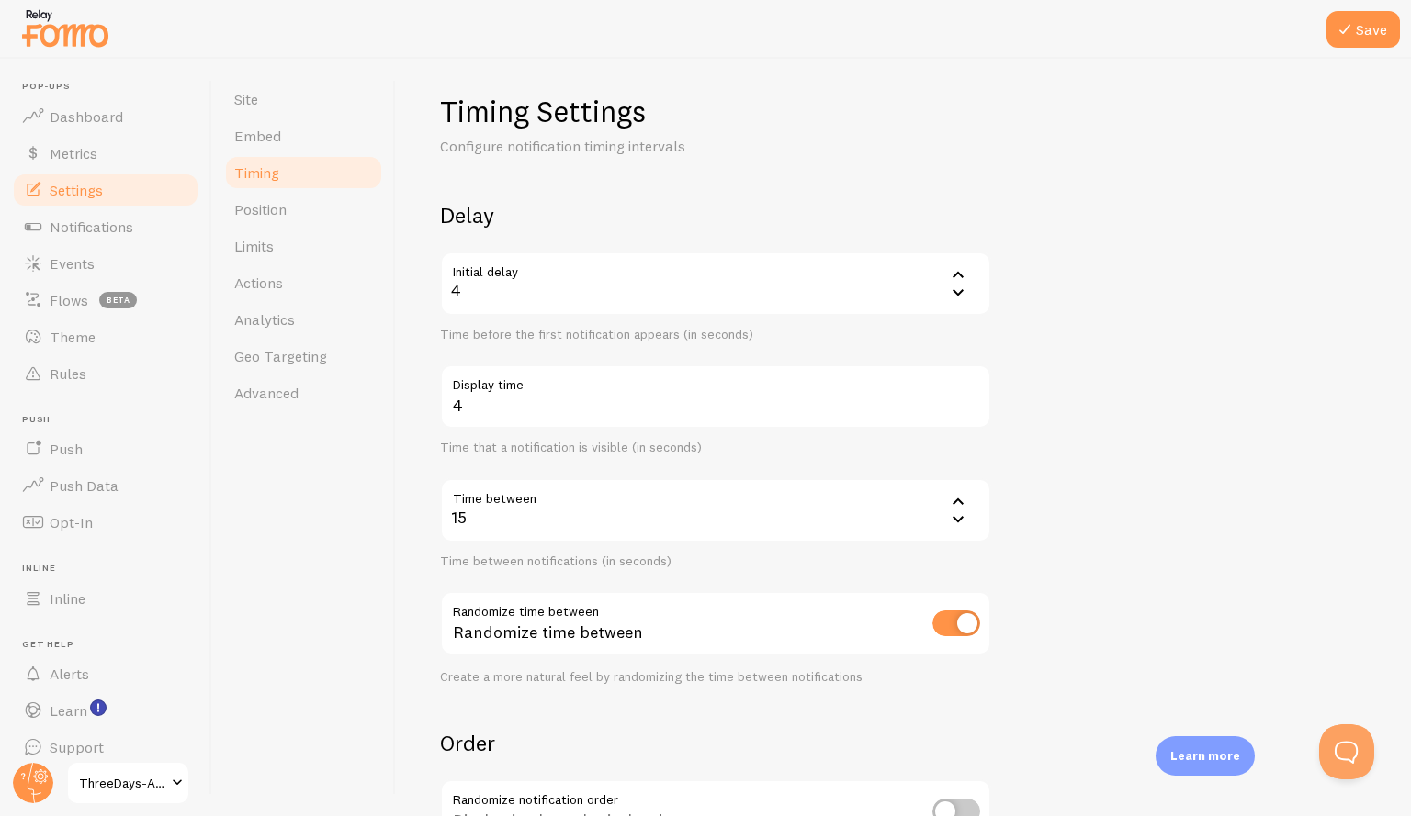
scroll to position [9, 0]
click at [305, 219] on link "Position" at bounding box center [303, 209] width 161 height 37
click at [1345, 27] on icon at bounding box center [1344, 29] width 22 height 22
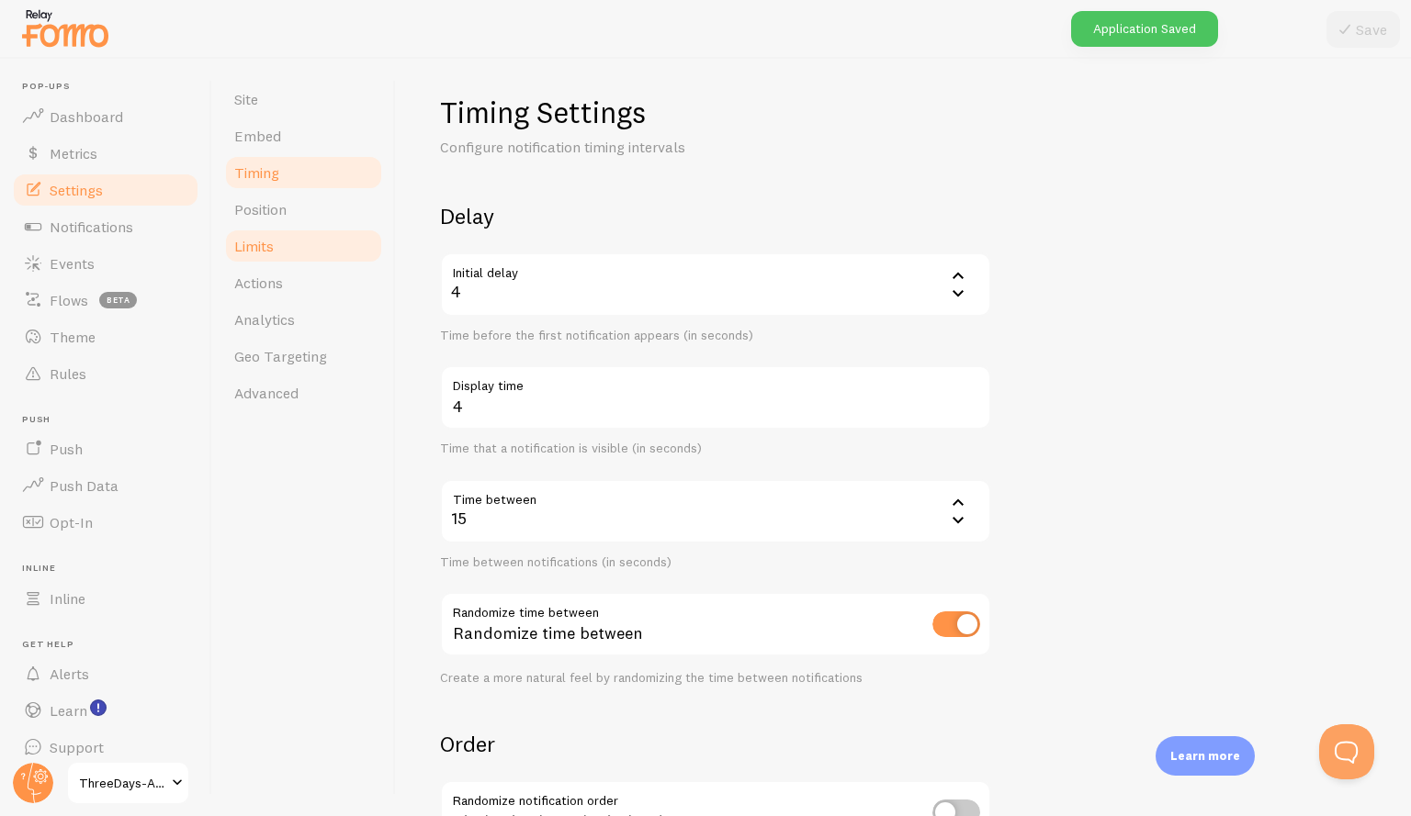
click at [302, 254] on link "Limits" at bounding box center [303, 246] width 161 height 37
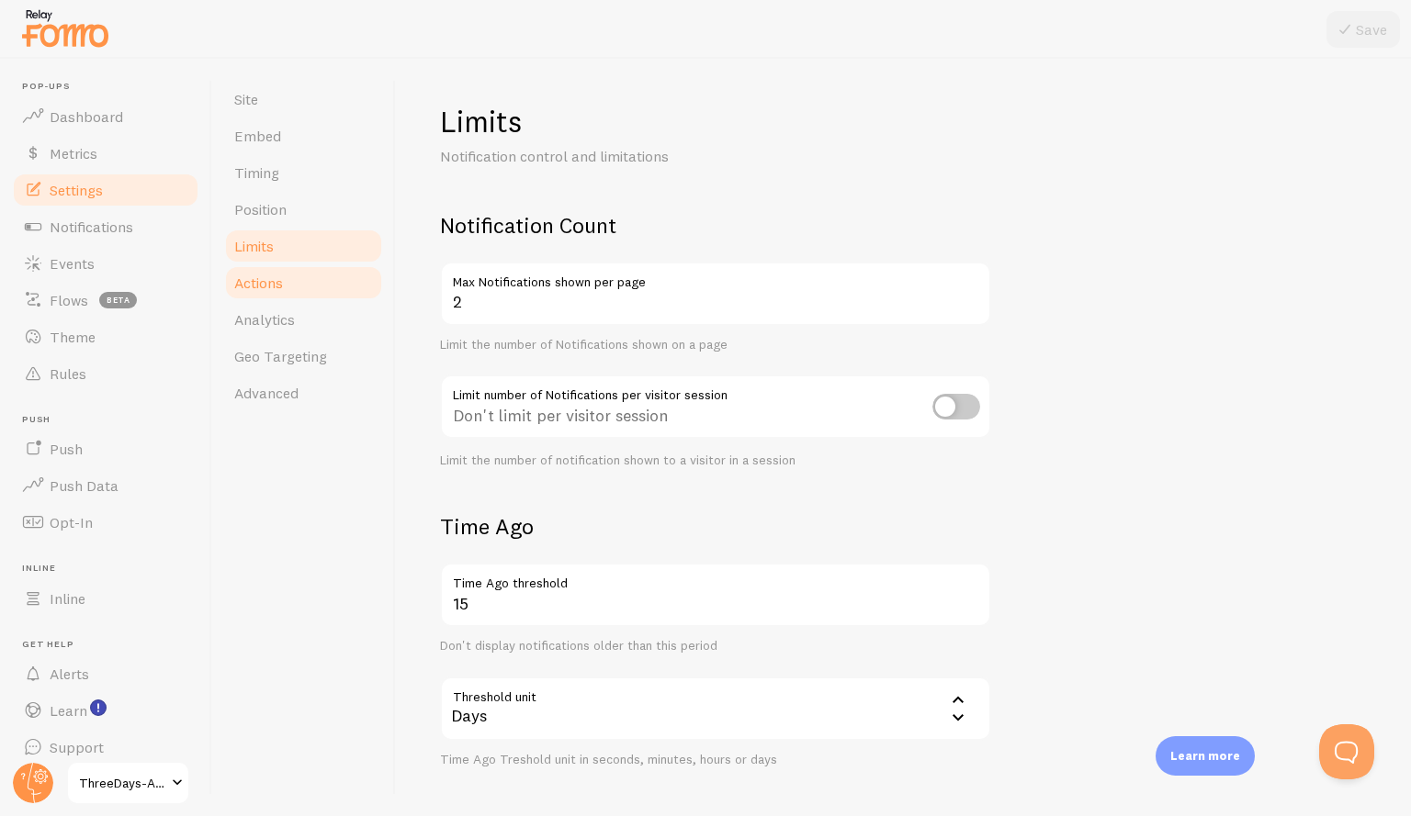
click at [310, 294] on link "Actions" at bounding box center [303, 282] width 161 height 37
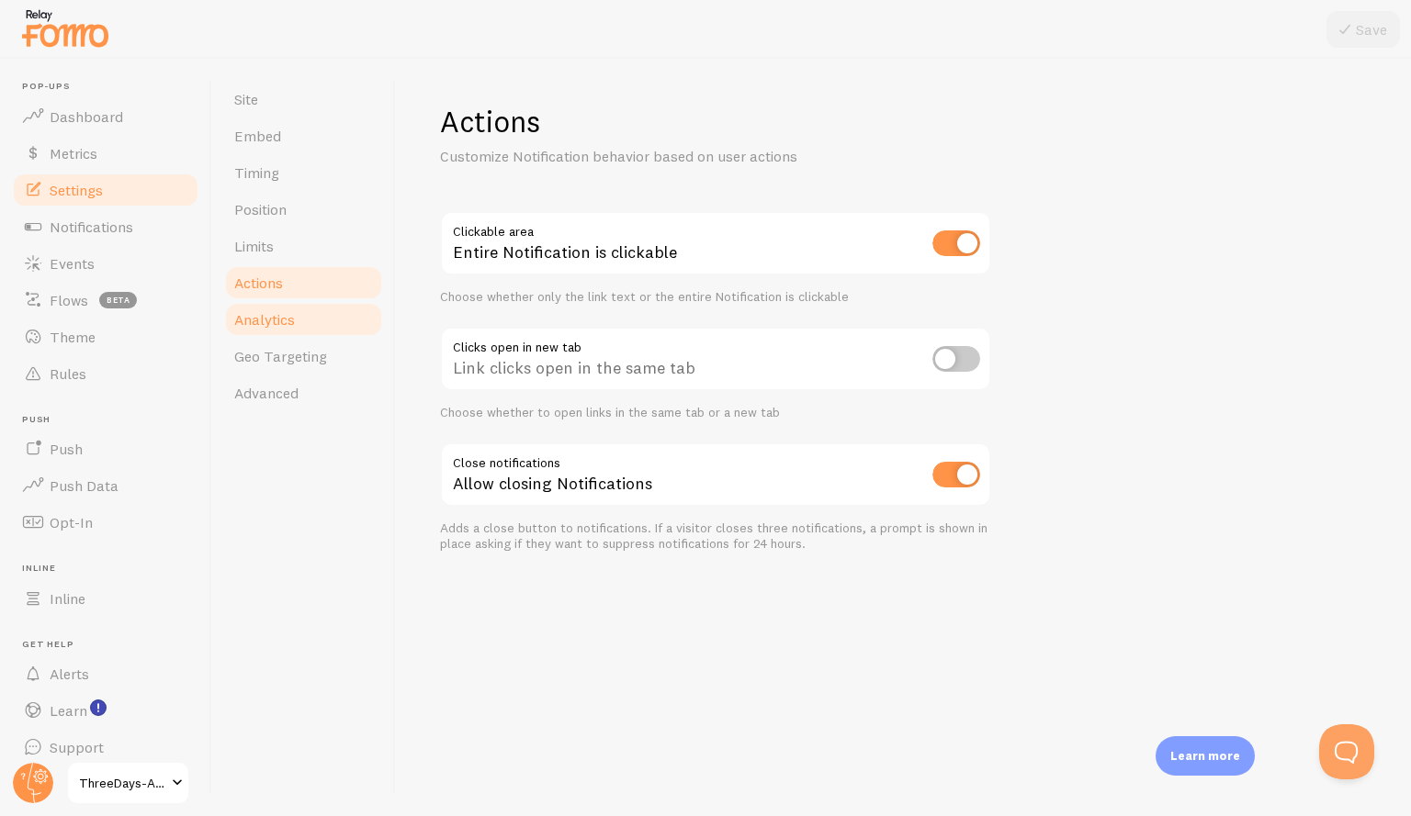
click at [309, 328] on link "Analytics" at bounding box center [303, 319] width 161 height 37
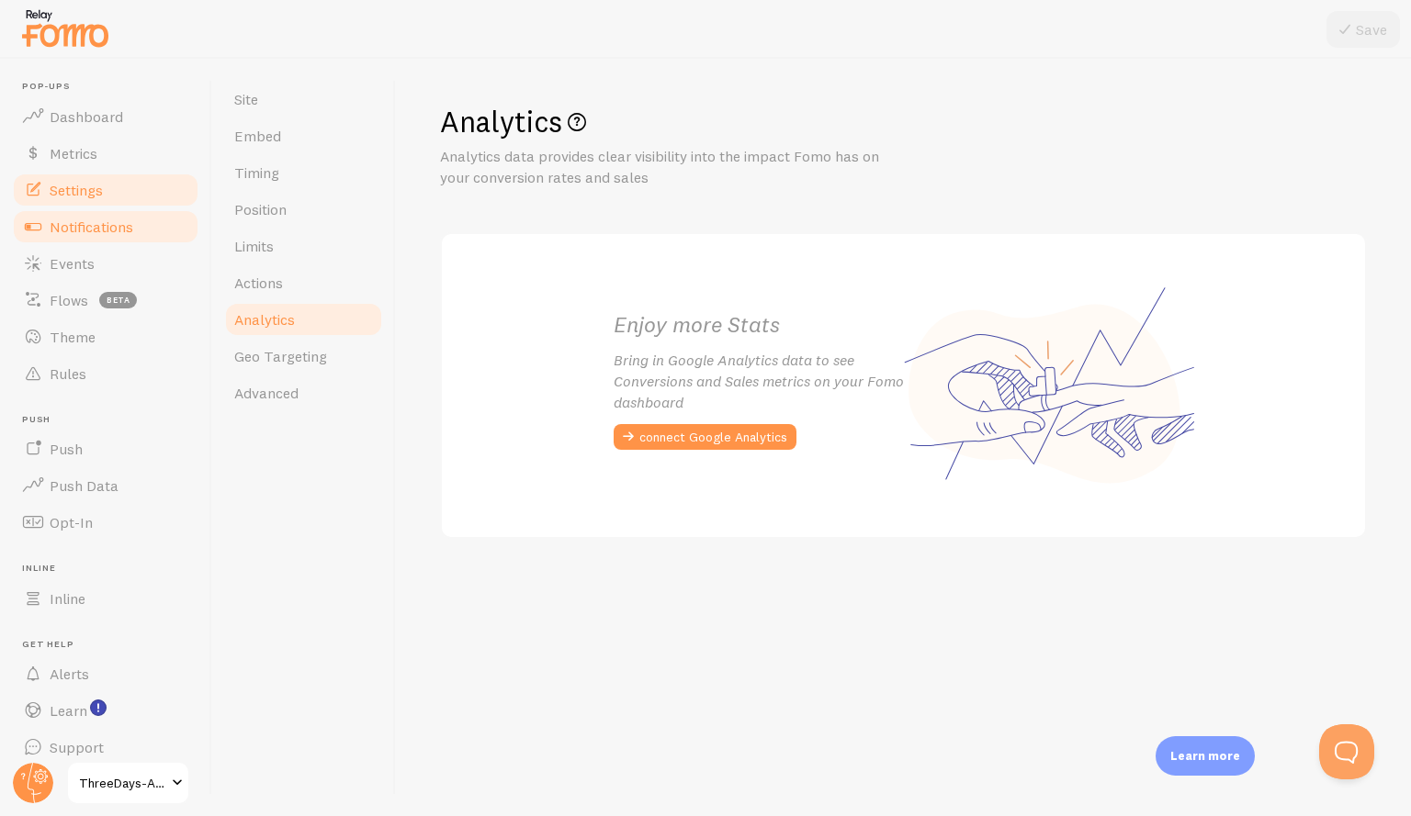
click at [152, 224] on link "Notifications" at bounding box center [105, 226] width 189 height 37
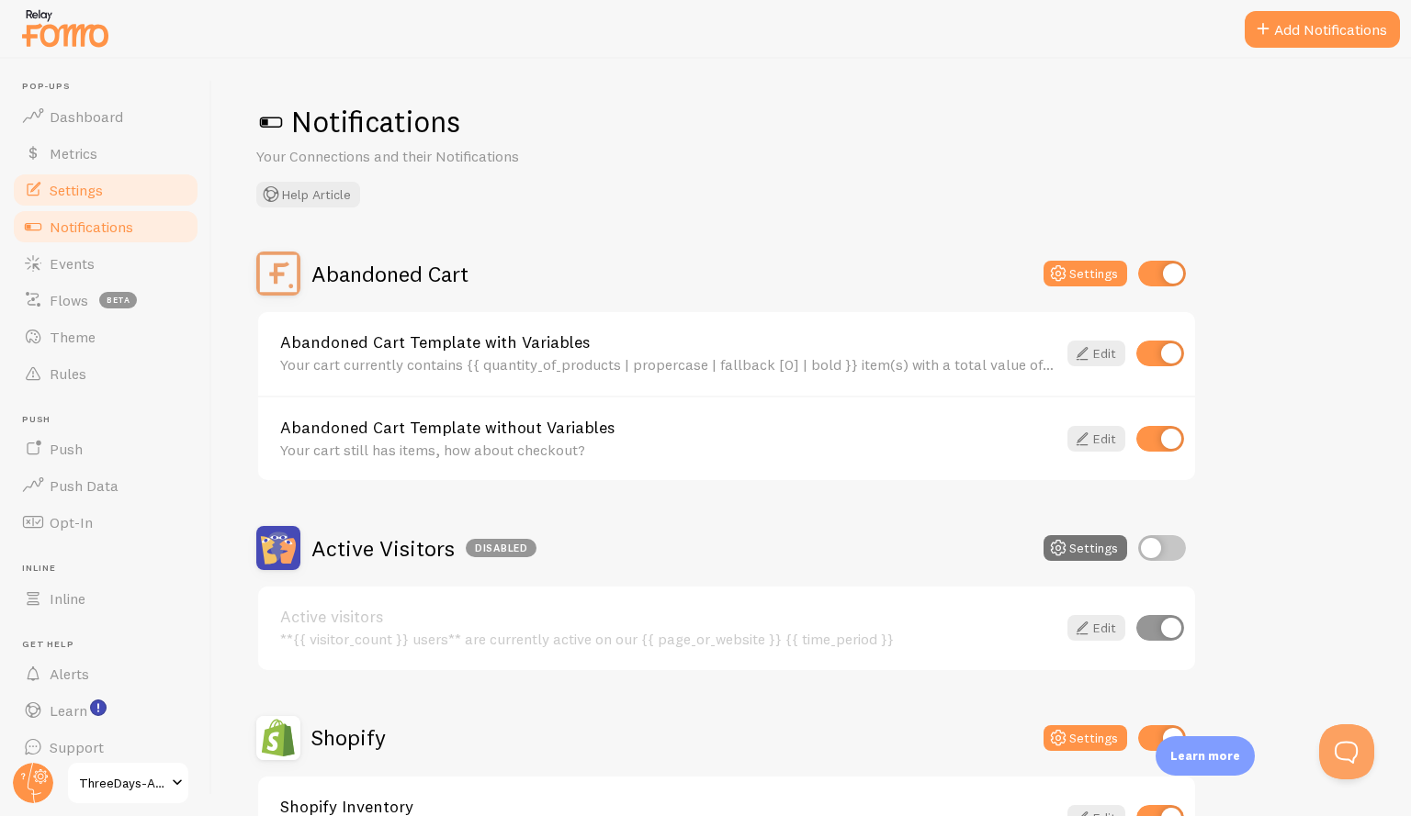
click at [97, 187] on span "Settings" at bounding box center [76, 190] width 53 height 18
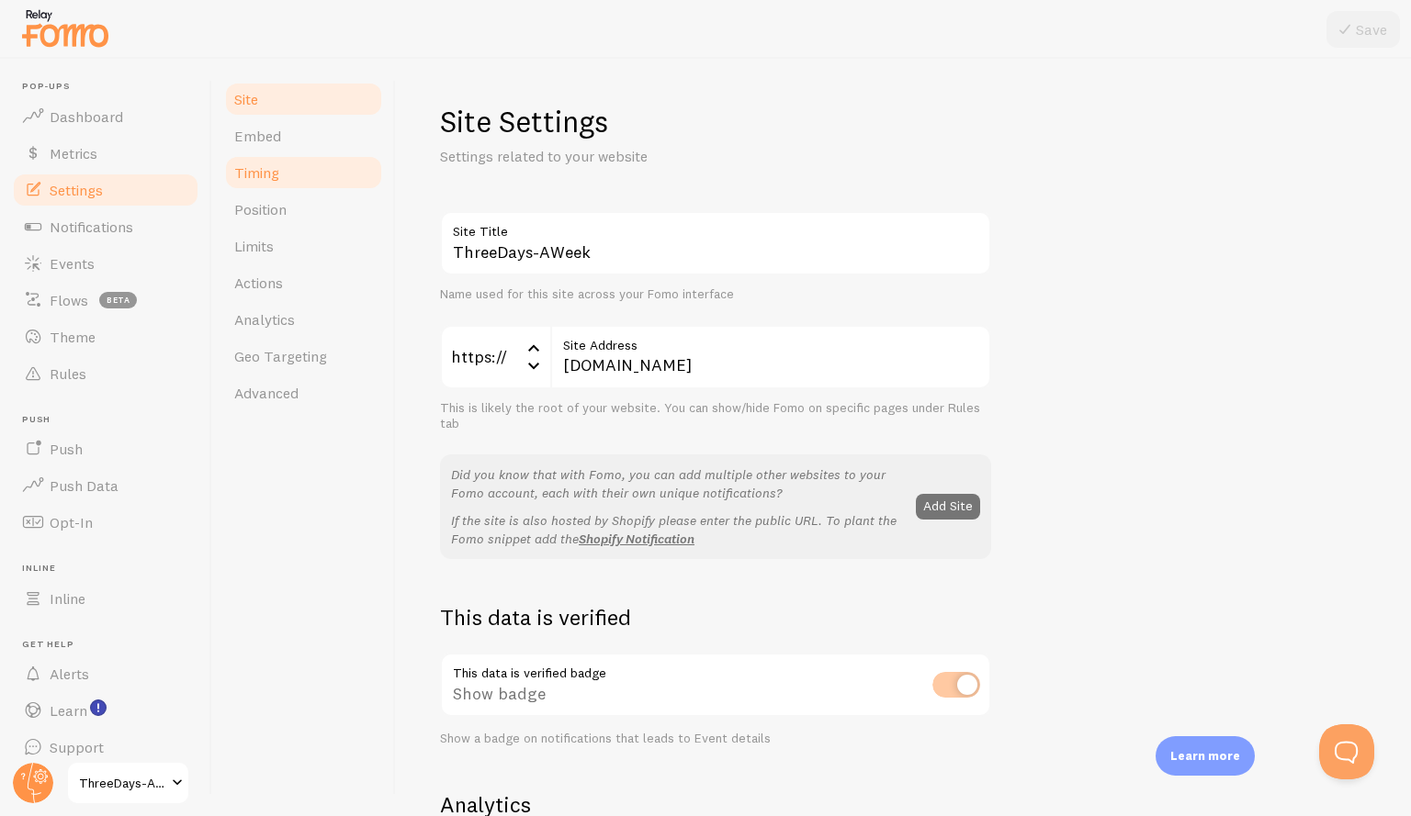
click at [344, 163] on link "Timing" at bounding box center [303, 172] width 161 height 37
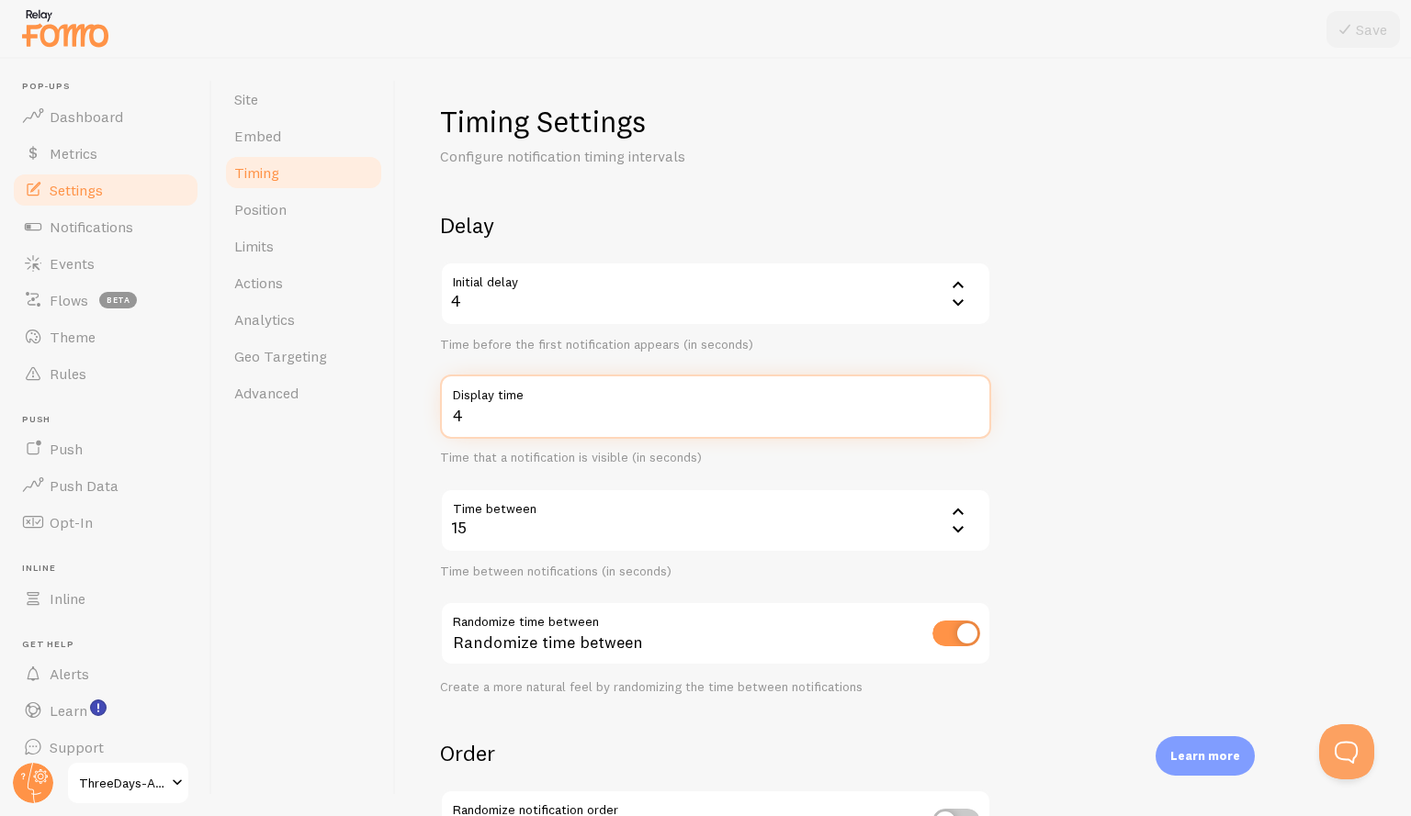
click at [498, 425] on input "4" at bounding box center [715, 407] width 551 height 64
click at [970, 422] on input "3" at bounding box center [715, 407] width 551 height 64
click at [968, 422] on input "2" at bounding box center [715, 407] width 551 height 64
click at [968, 422] on input "1" at bounding box center [715, 407] width 551 height 64
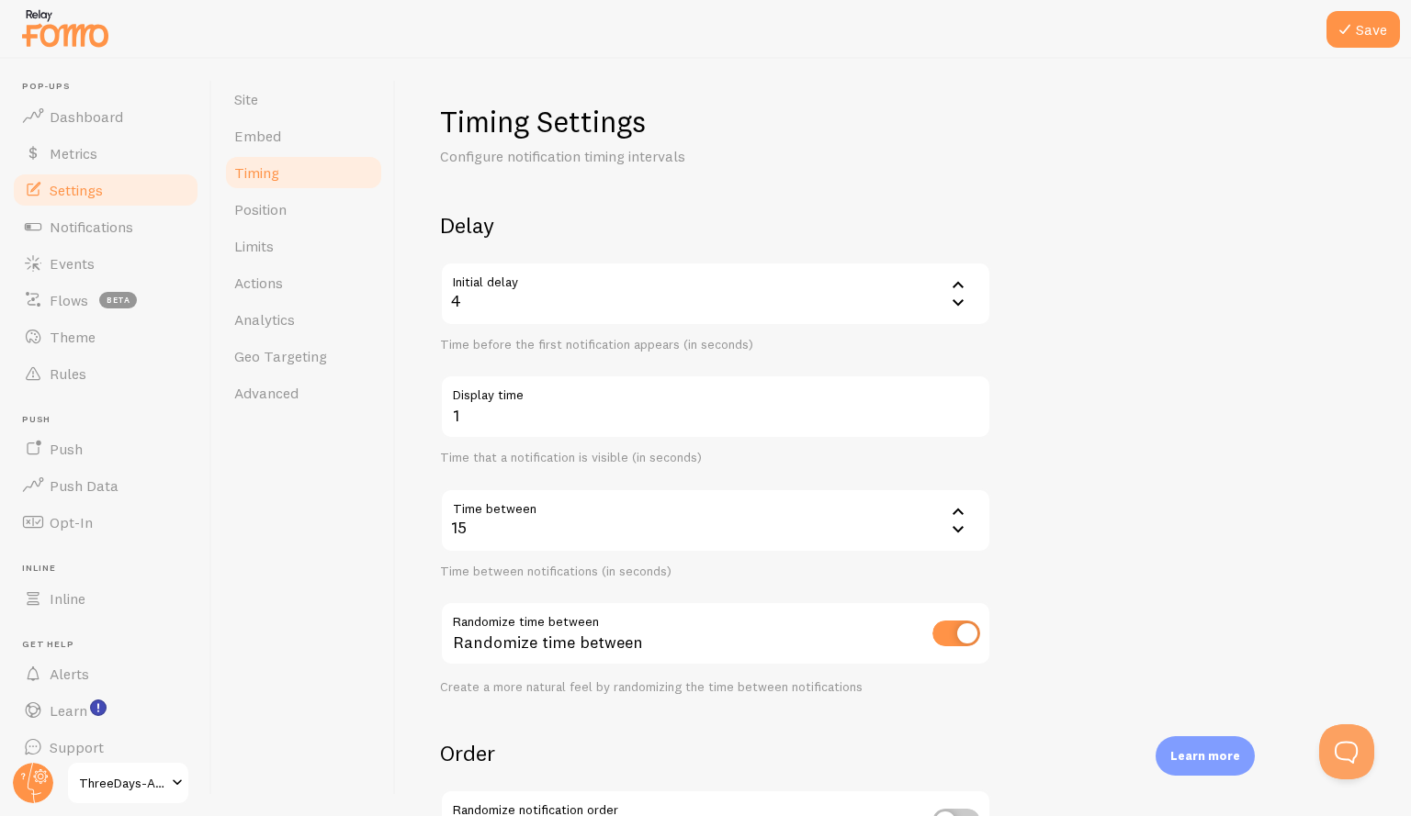
click at [968, 400] on label "Display time" at bounding box center [715, 390] width 551 height 31
click at [968, 400] on input "1" at bounding box center [715, 407] width 551 height 64
click at [968, 400] on label "Display time" at bounding box center [715, 390] width 551 height 31
click at [968, 400] on input "1" at bounding box center [715, 407] width 551 height 64
click at [968, 400] on label "Display time" at bounding box center [715, 390] width 551 height 31
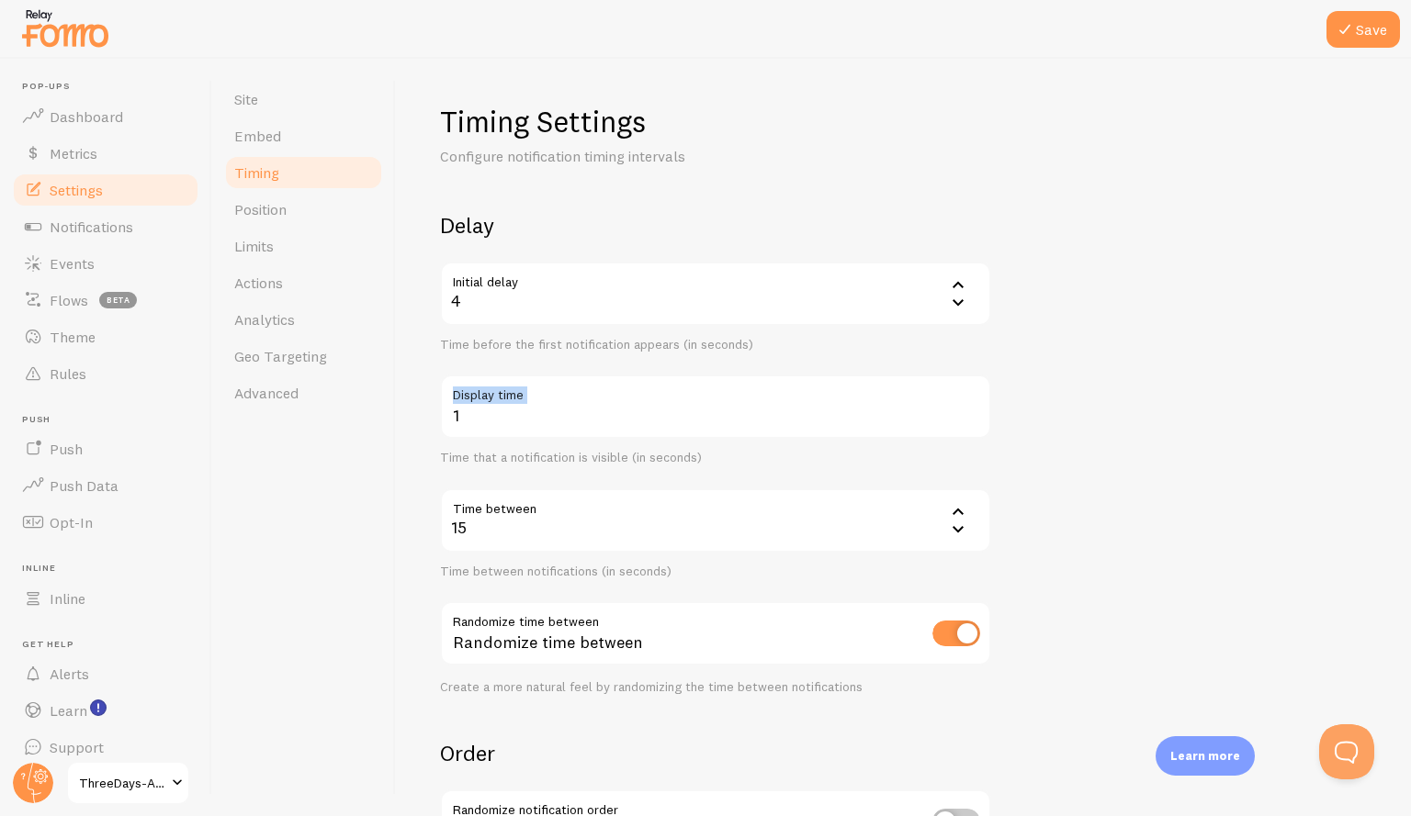
click at [968, 400] on input "1" at bounding box center [715, 407] width 551 height 64
click at [968, 400] on label "Display time" at bounding box center [715, 390] width 551 height 31
click at [968, 400] on input "1" at bounding box center [715, 407] width 551 height 64
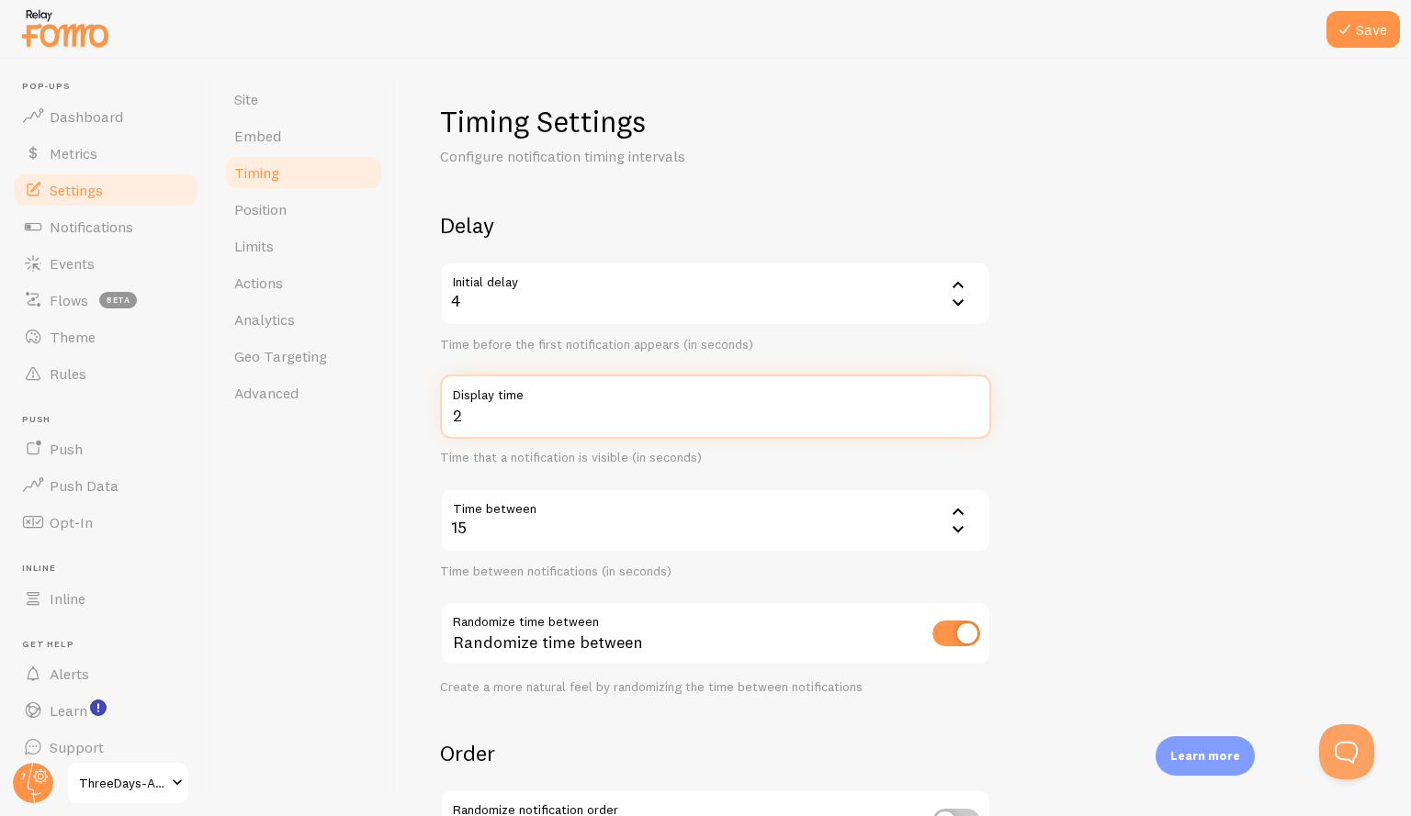
click at [968, 407] on input "2" at bounding box center [715, 407] width 551 height 64
click at [968, 407] on input "3" at bounding box center [715, 407] width 551 height 64
click at [968, 407] on input "4" at bounding box center [715, 407] width 551 height 64
click at [968, 407] on input "5" at bounding box center [715, 407] width 551 height 64
click at [968, 407] on input "6" at bounding box center [715, 407] width 551 height 64
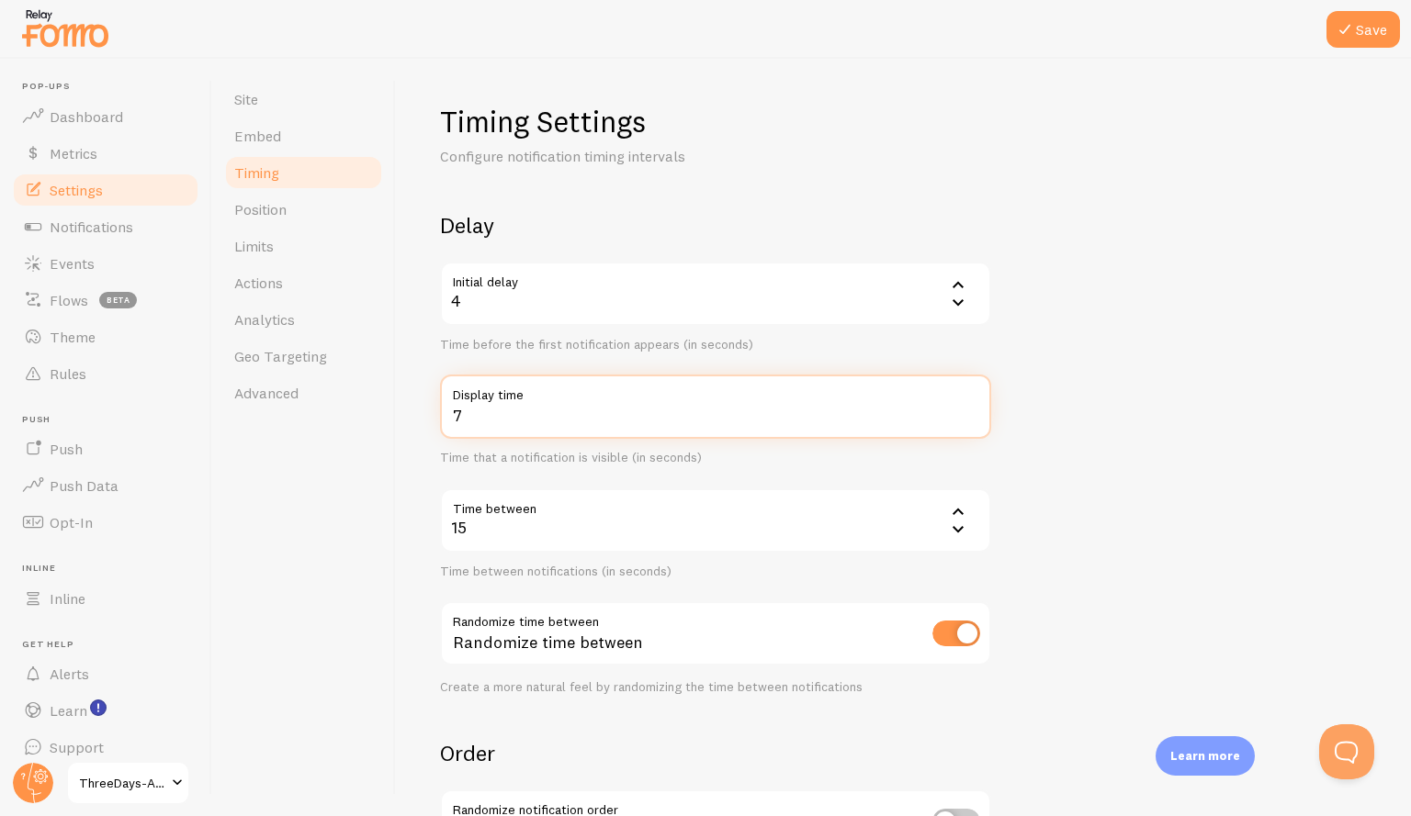
click at [968, 407] on input "7" at bounding box center [715, 407] width 551 height 64
click at [970, 426] on input "7" at bounding box center [715, 407] width 551 height 64
click at [973, 421] on input "6" at bounding box center [715, 407] width 551 height 64
type input "5"
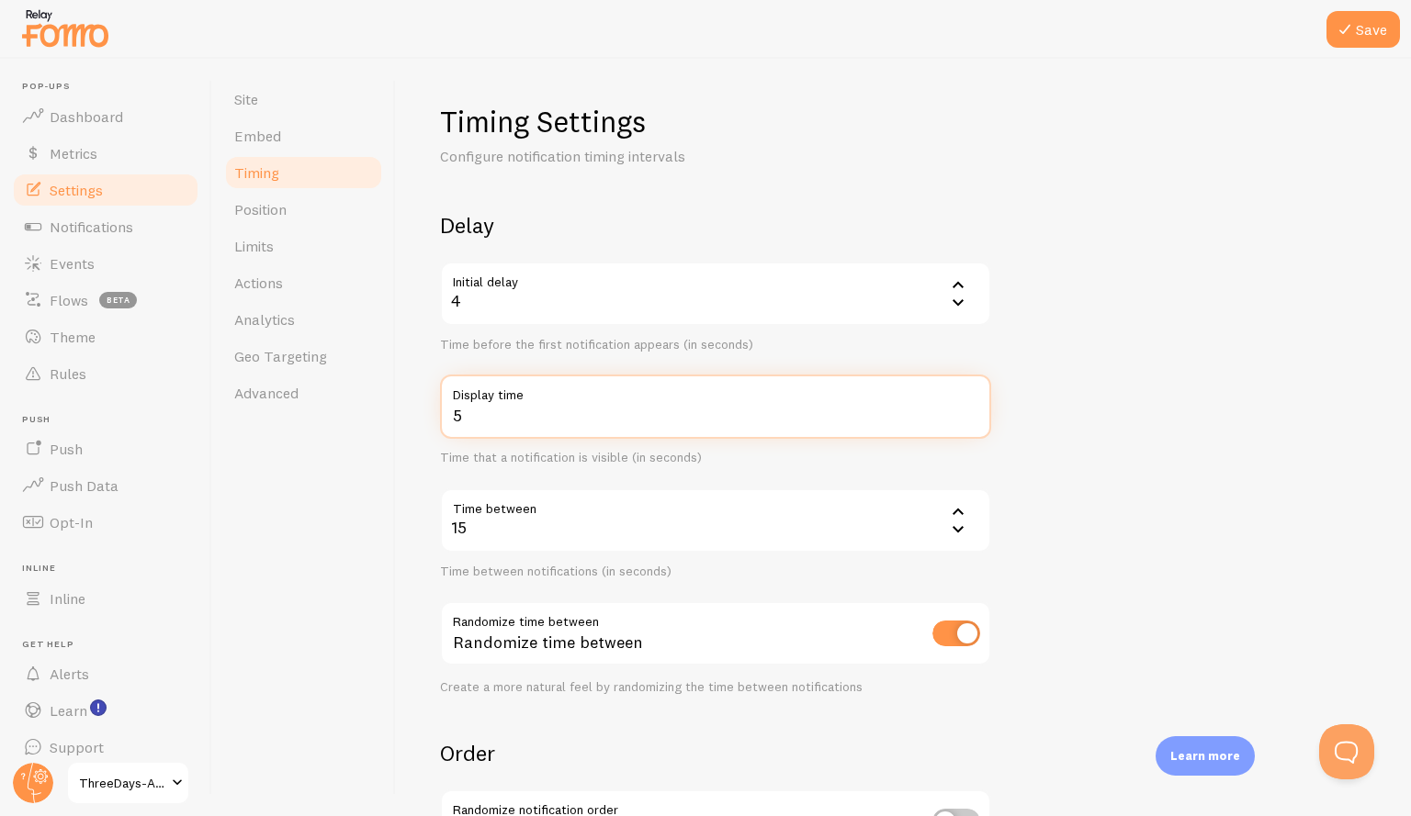
click at [973, 421] on input "5" at bounding box center [715, 407] width 551 height 64
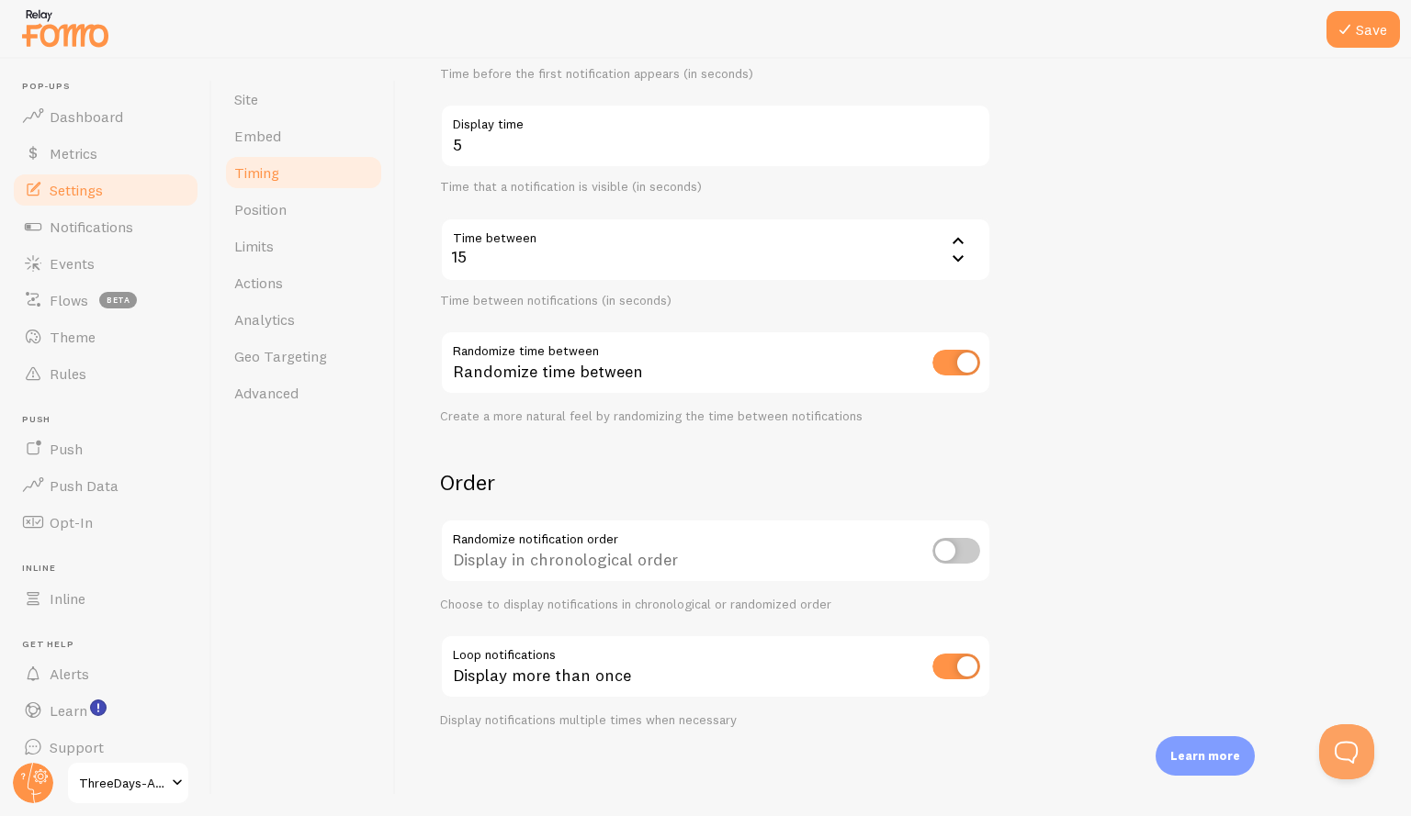
click at [943, 669] on input "checkbox" at bounding box center [956, 667] width 48 height 26
checkbox input "false"
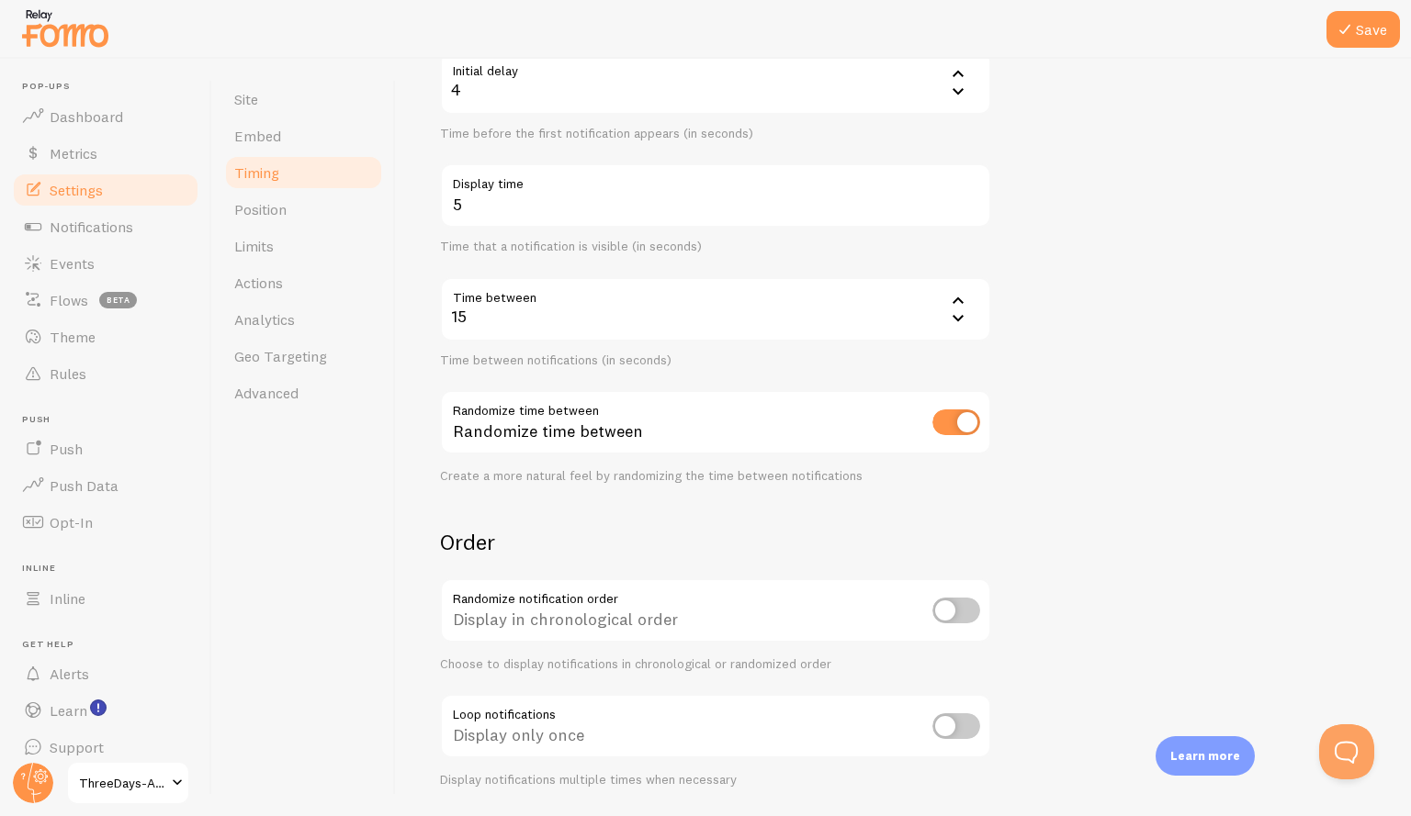
scroll to position [0, 0]
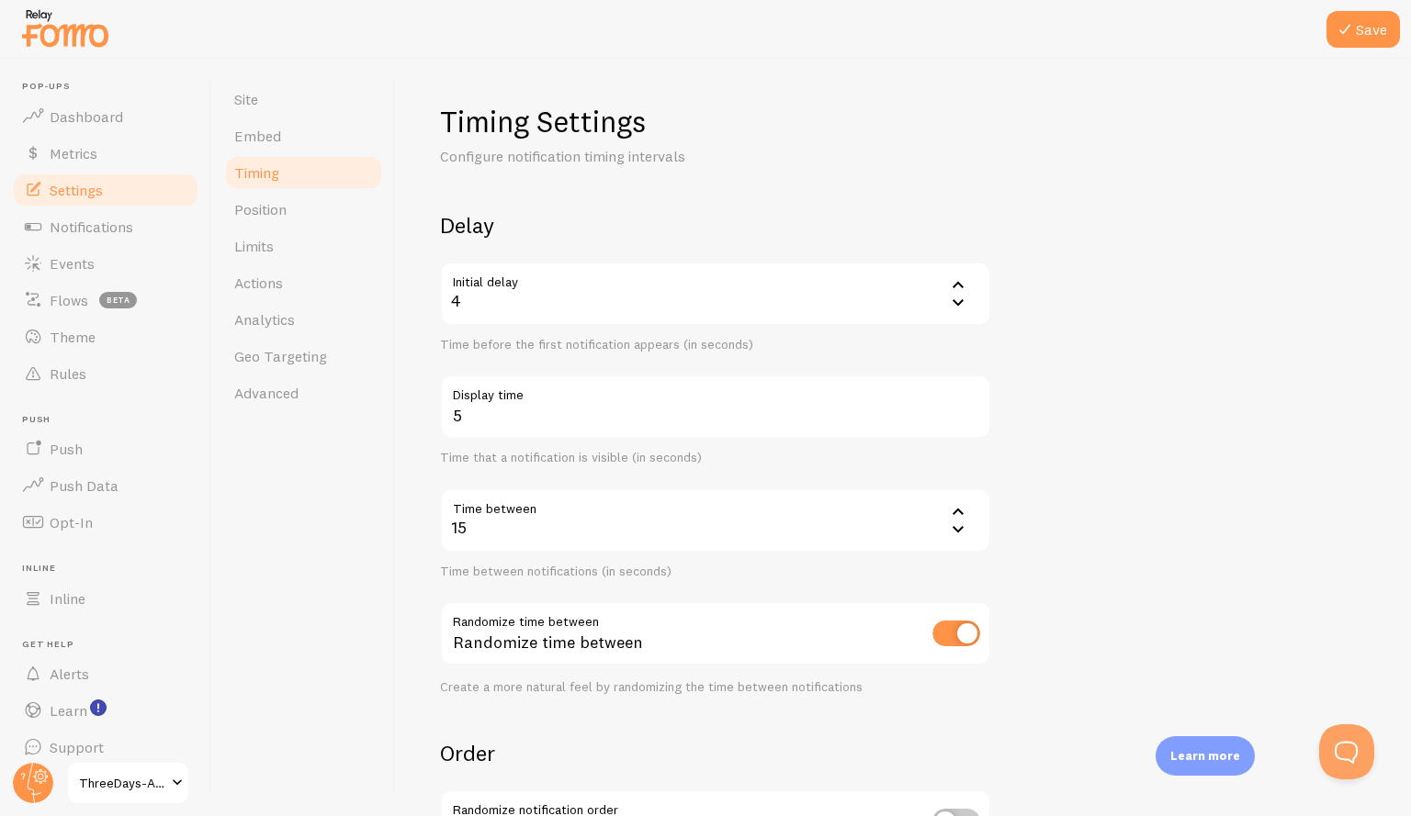
drag, startPoint x: 299, startPoint y: 214, endPoint x: 859, endPoint y: 105, distance: 569.9
click at [299, 214] on link "Position" at bounding box center [303, 209] width 161 height 37
click at [1345, 33] on icon at bounding box center [1344, 29] width 22 height 22
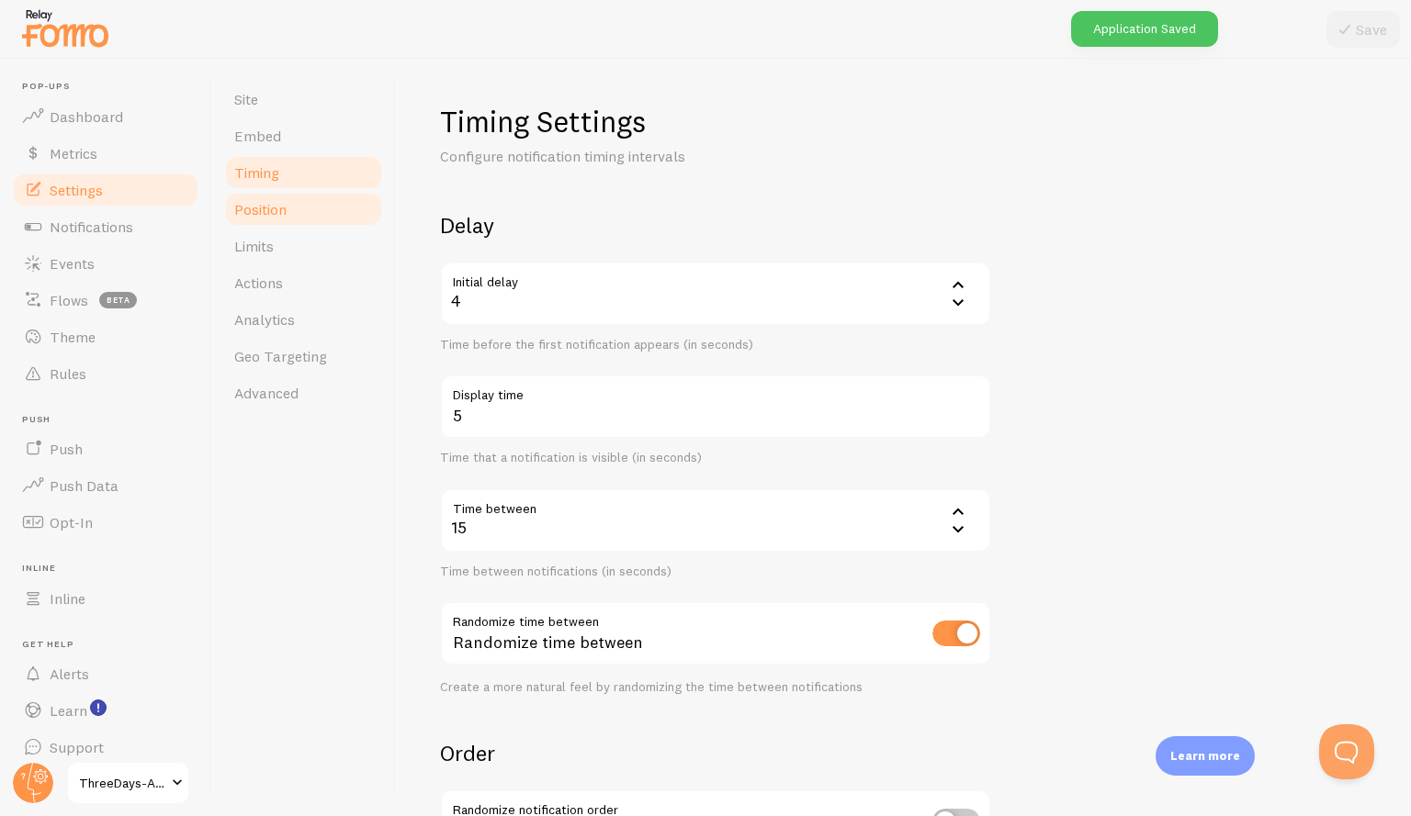
click at [264, 219] on link "Position" at bounding box center [303, 209] width 161 height 37
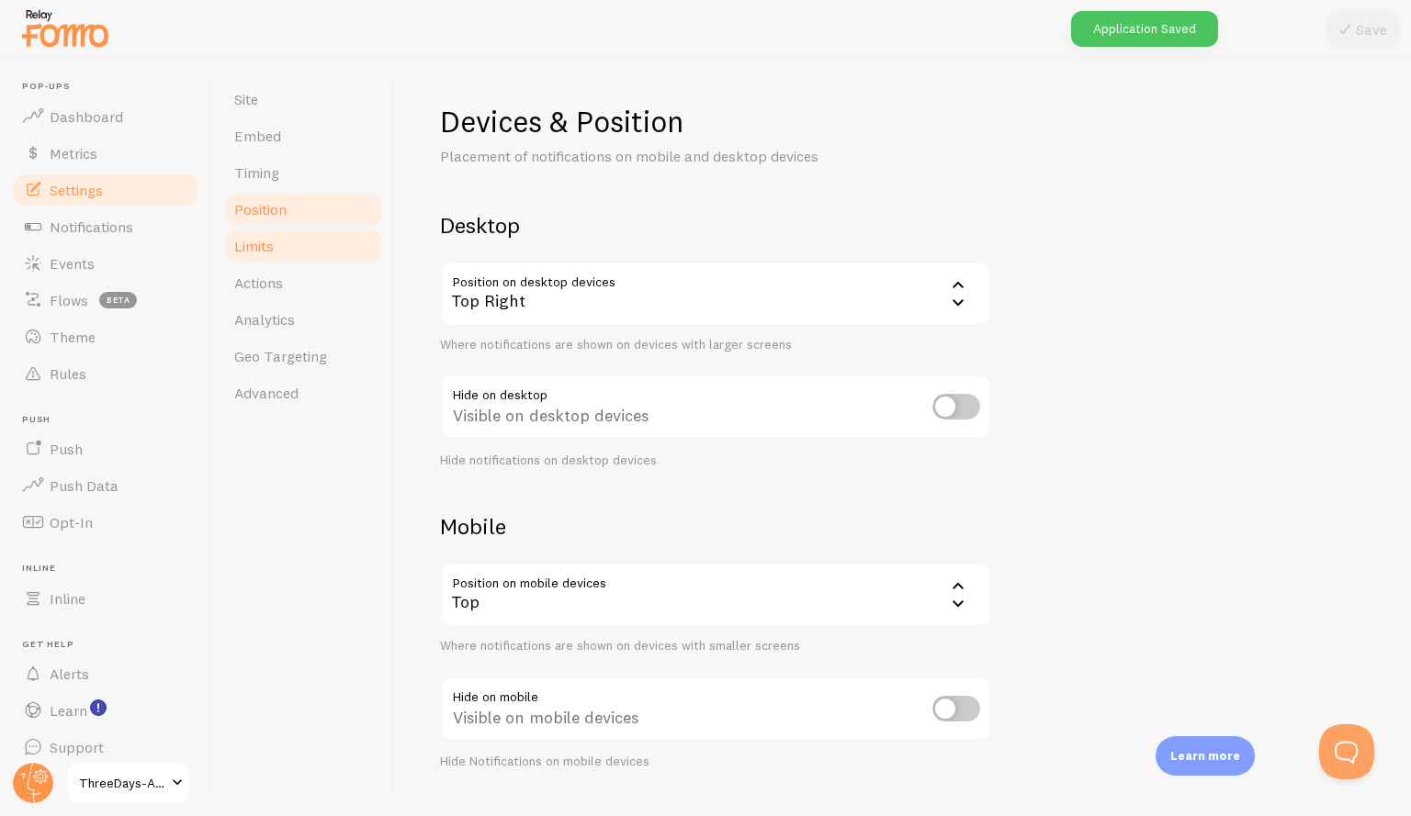
click at [278, 255] on link "Limits" at bounding box center [303, 246] width 161 height 37
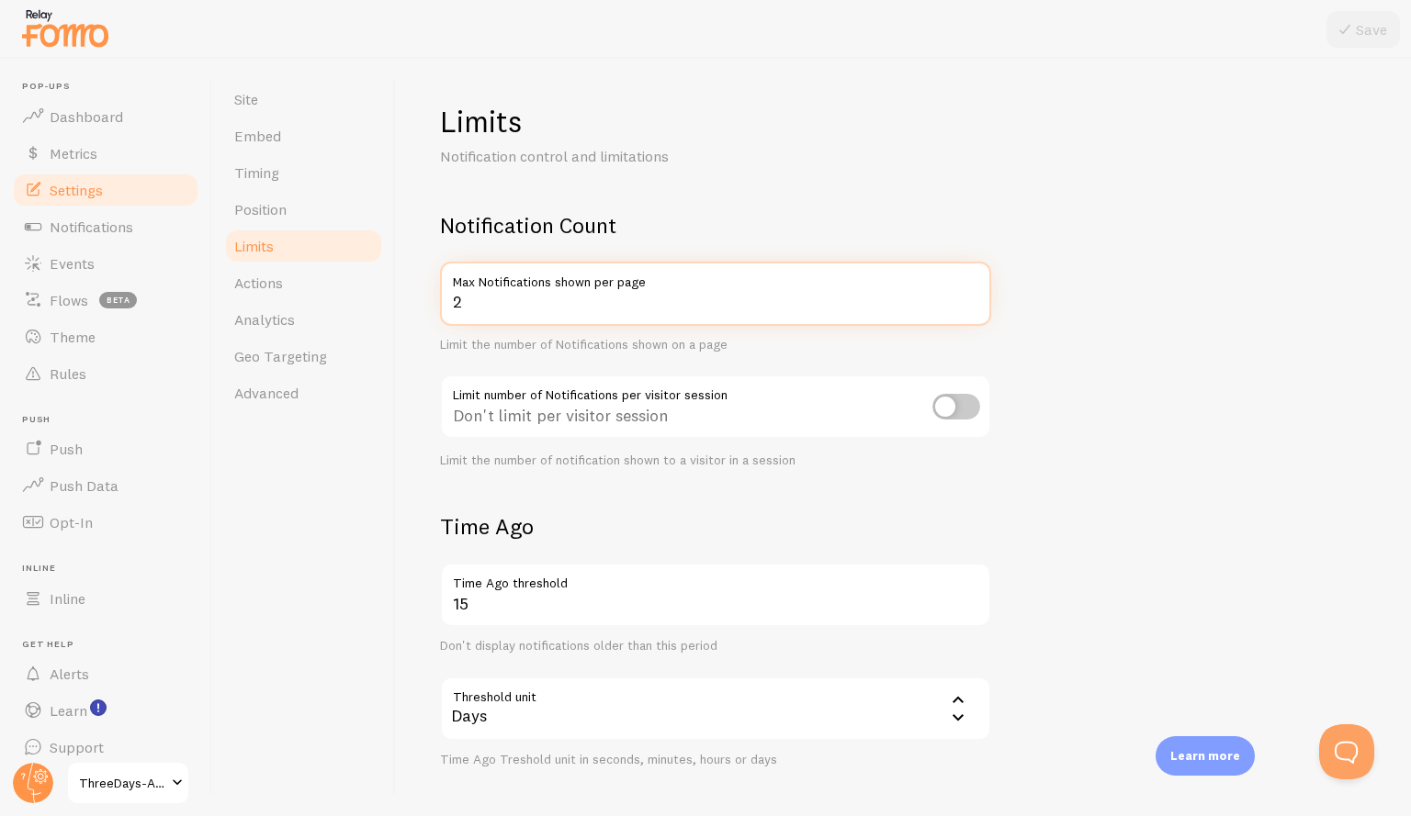
click at [534, 310] on input "2" at bounding box center [715, 294] width 551 height 64
type input "3"
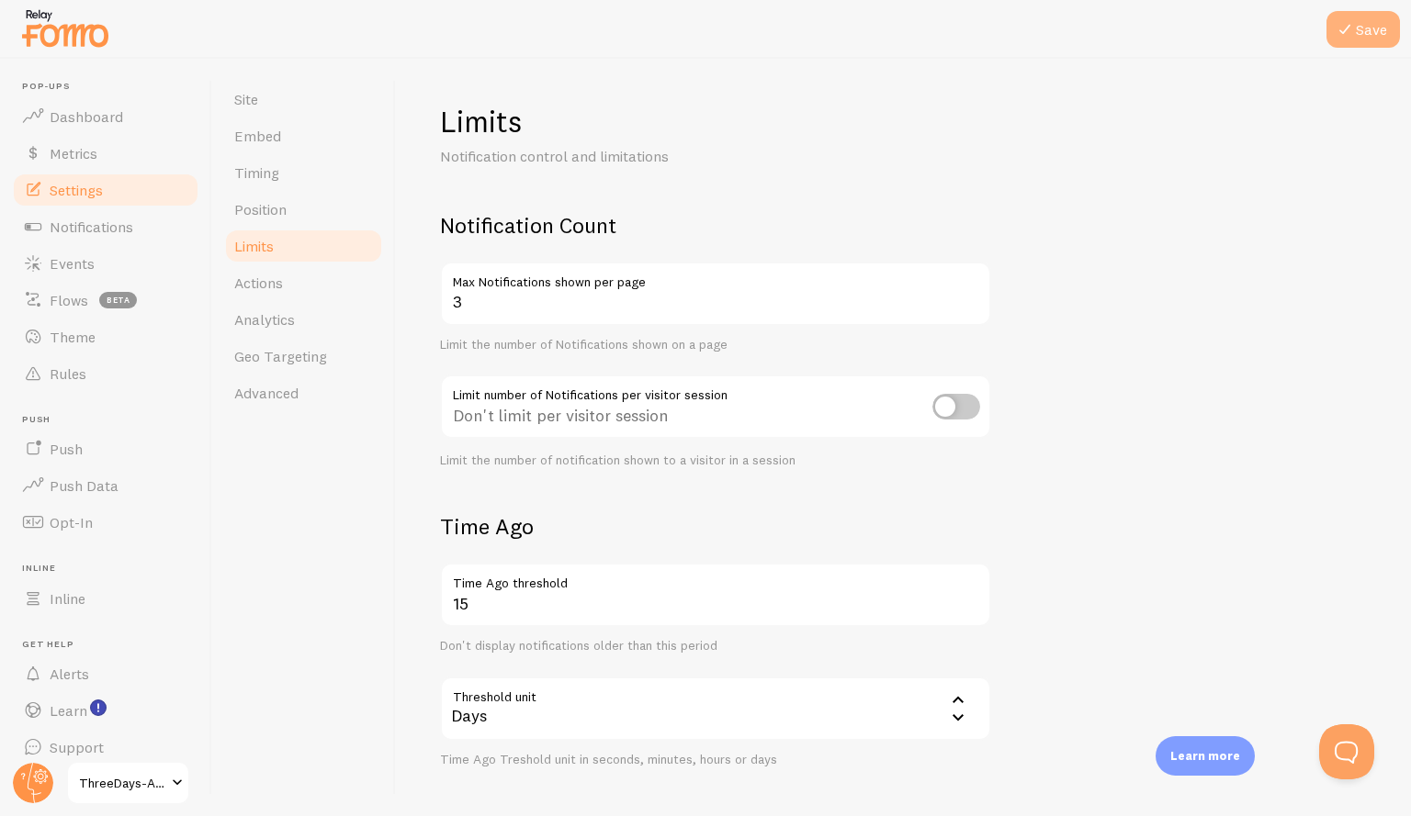
click at [1344, 36] on icon at bounding box center [1344, 29] width 22 height 22
click at [962, 407] on input "checkbox" at bounding box center [956, 407] width 48 height 26
checkbox input "true"
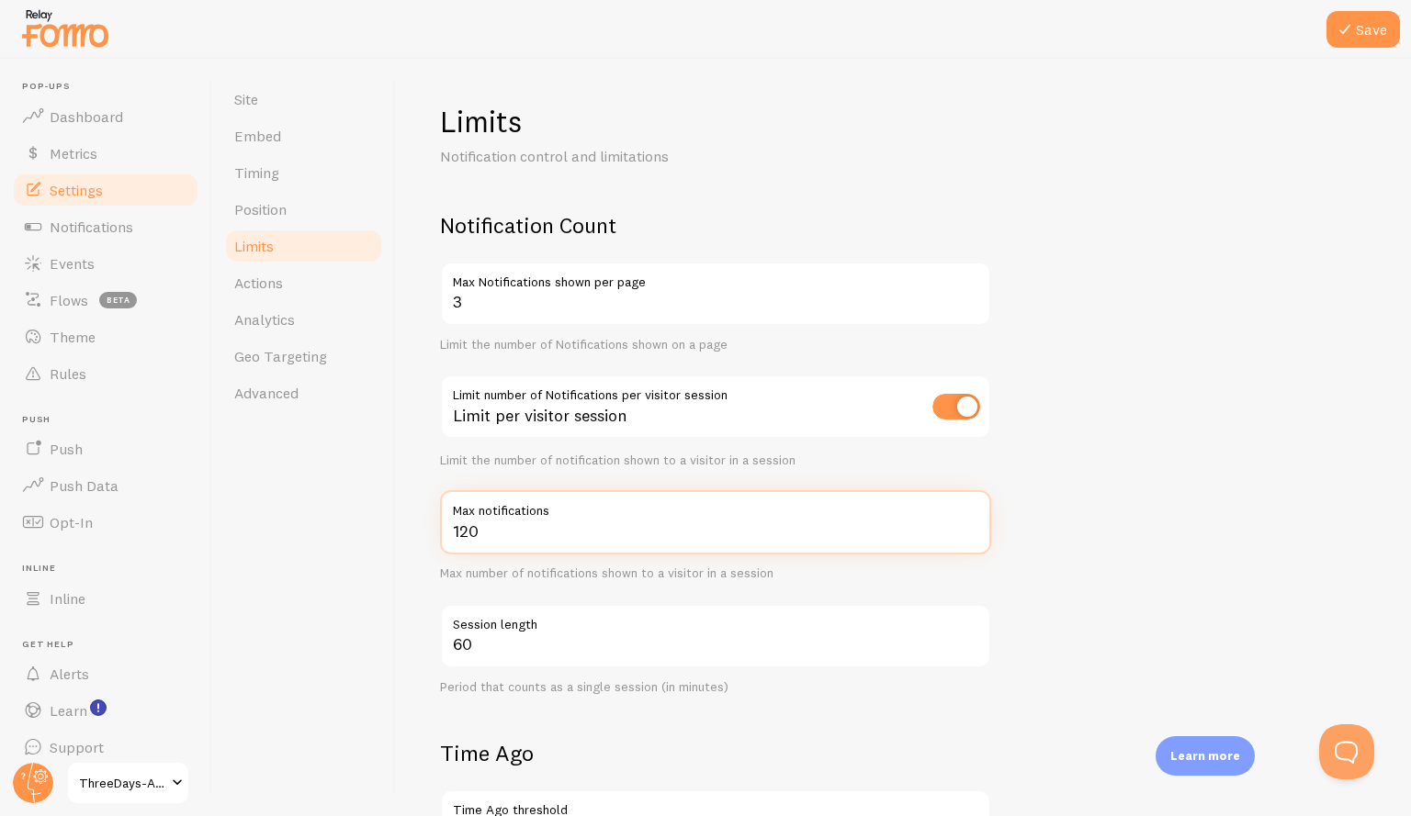
click at [524, 533] on input "120" at bounding box center [715, 522] width 551 height 64
type input "1"
type input "3"
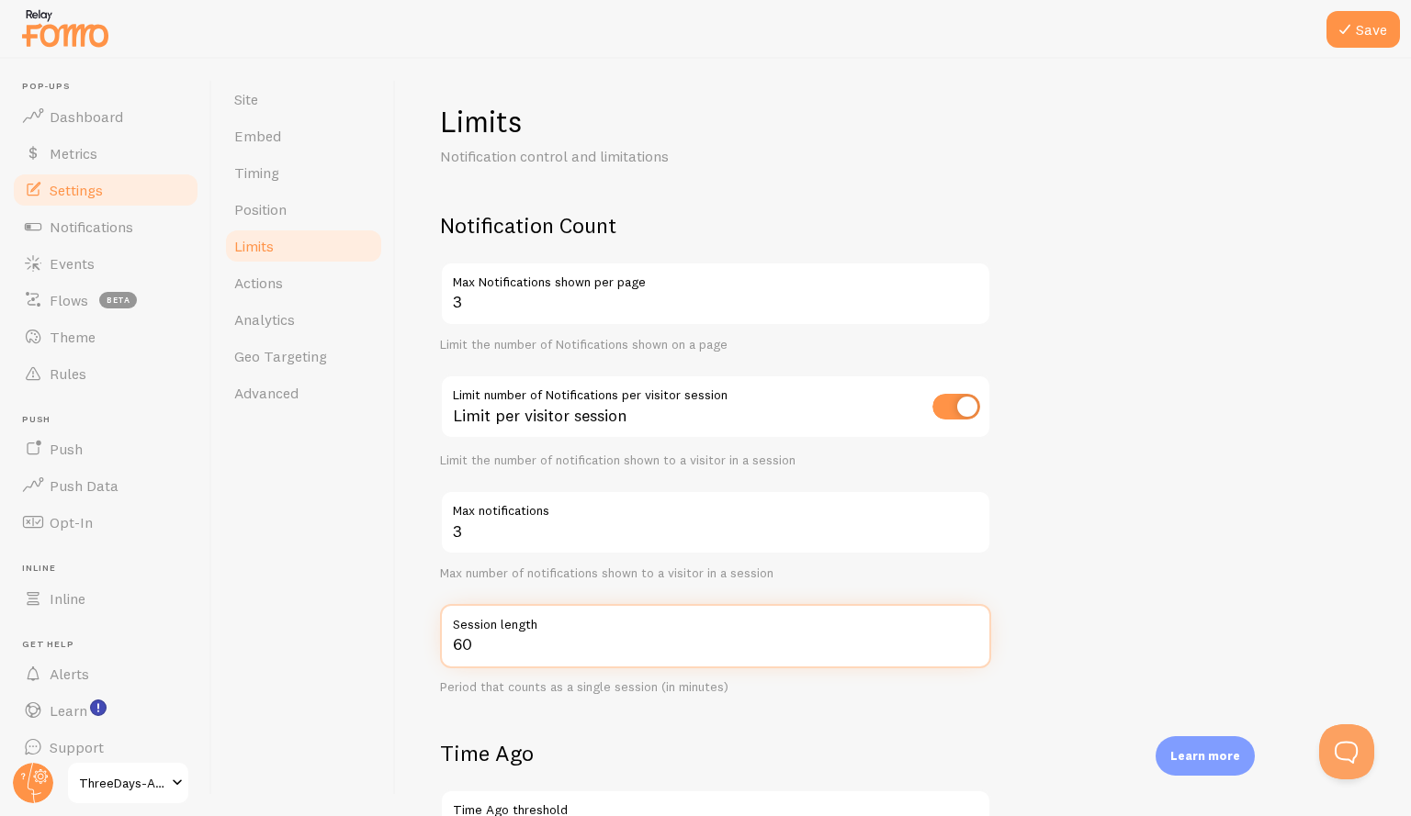
click at [523, 655] on input "60" at bounding box center [715, 636] width 551 height 64
type input "6"
type input "1"
type input "15"
click at [1193, 598] on form "Notification Count 3 Max Notifications shown per page Limit the number of Notif…" at bounding box center [903, 752] width 927 height 1083
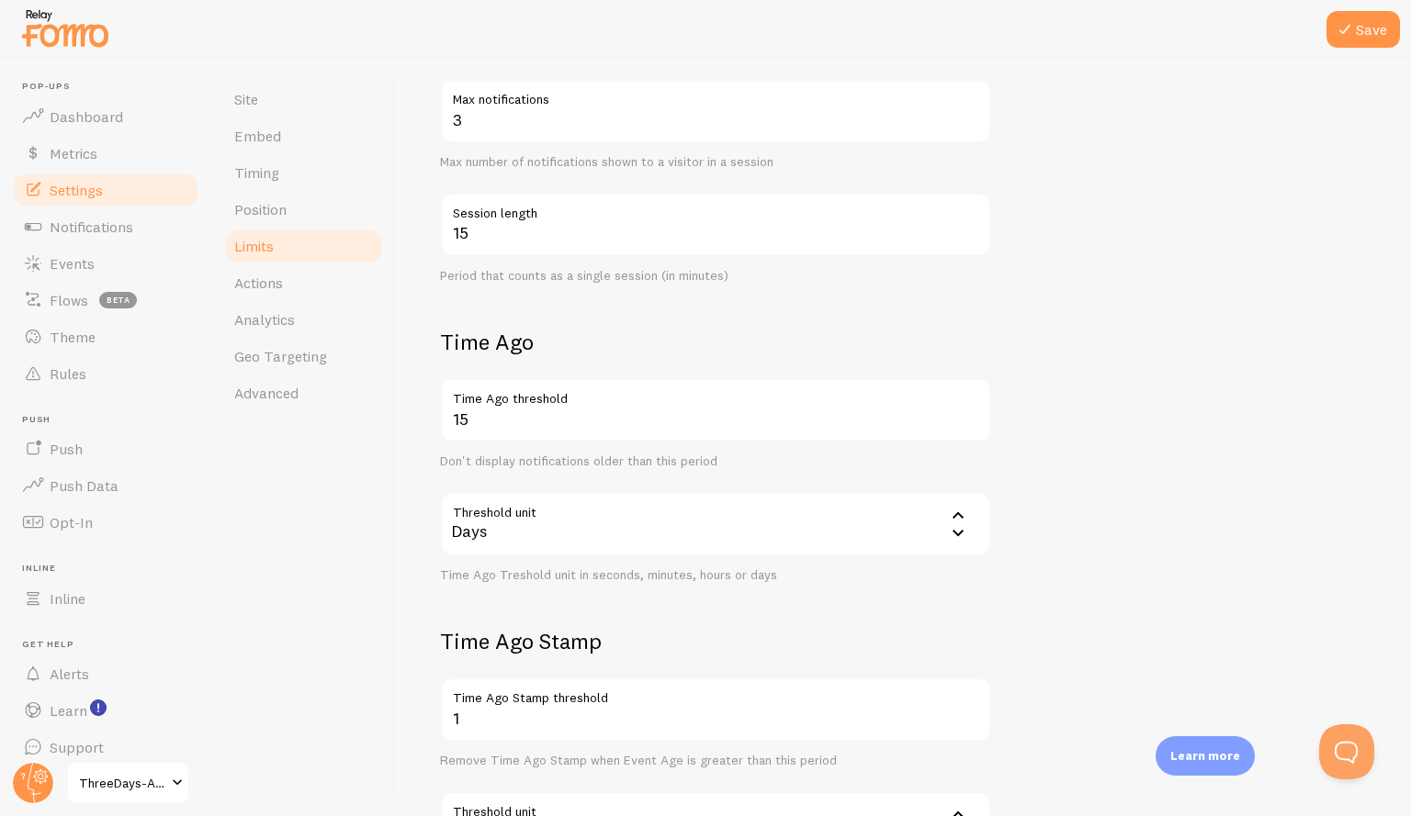
scroll to position [602, 0]
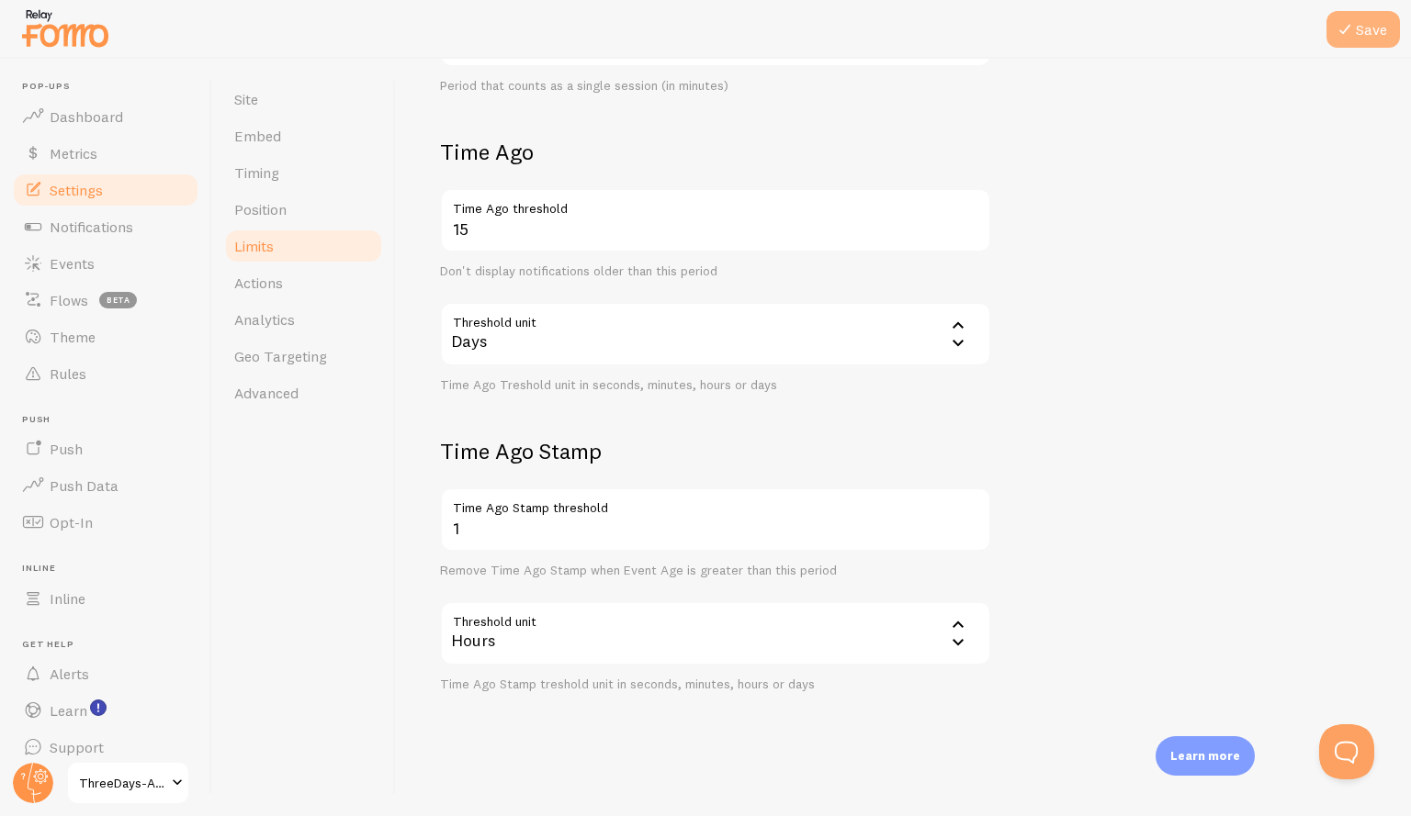
click at [1354, 39] on icon at bounding box center [1344, 29] width 22 height 22
